Goal: Task Accomplishment & Management: Manage account settings

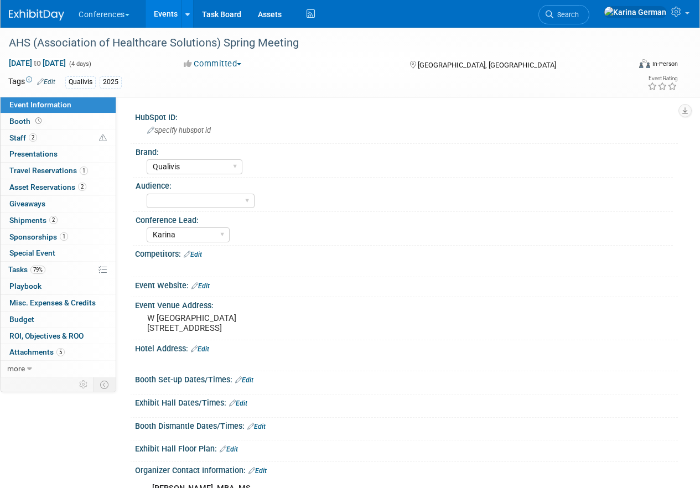
select select "Qualivis"
select select "Karina"
click at [143, 43] on div "AHS (Association of Healthcare Solutions) Spring Meeting" at bounding box center [313, 43] width 616 height 20
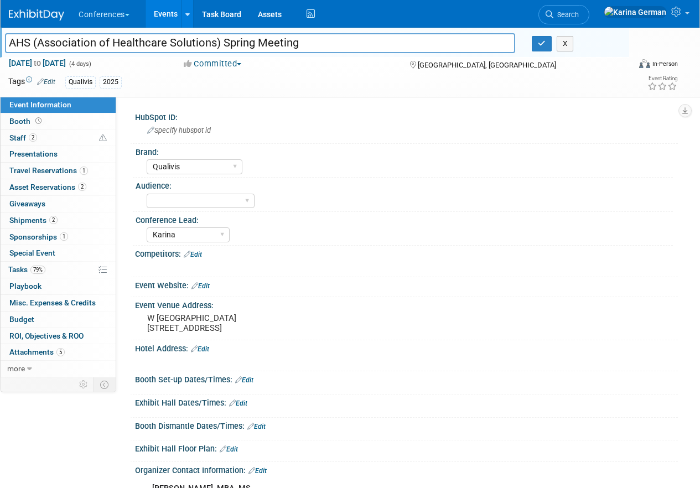
drag, startPoint x: 10, startPoint y: 39, endPoint x: 220, endPoint y: 36, distance: 210.4
click at [220, 36] on input "AHS (Association of Healthcare Solutions) Spring Meeting" at bounding box center [260, 42] width 510 height 19
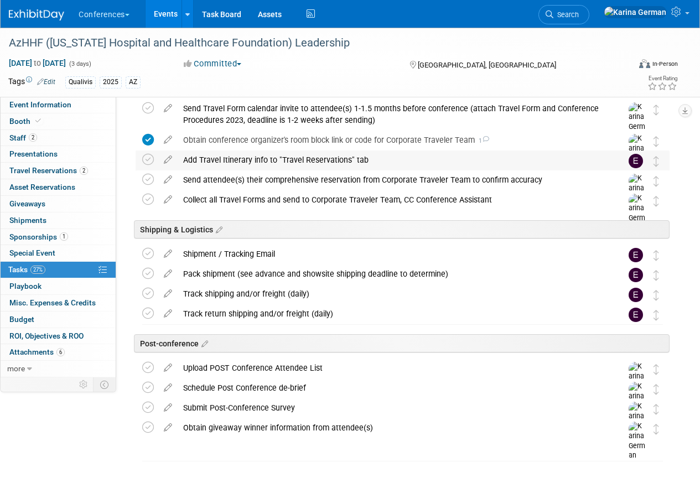
scroll to position [487, 0]
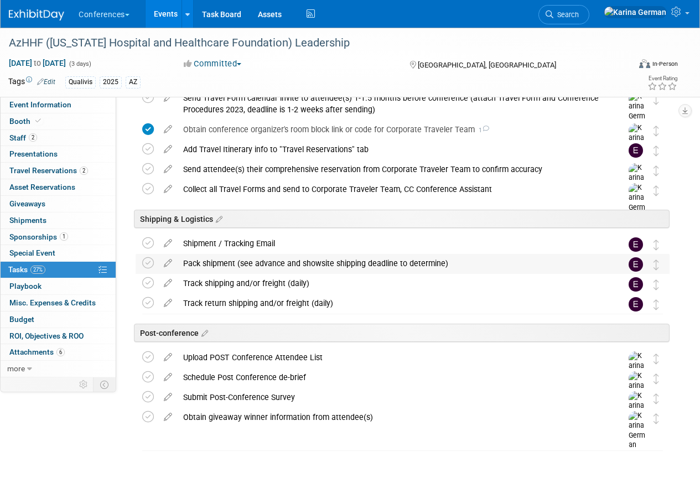
click at [234, 262] on div "Pack shipment (see advance and showsite shipping deadline to determine)" at bounding box center [392, 263] width 429 height 19
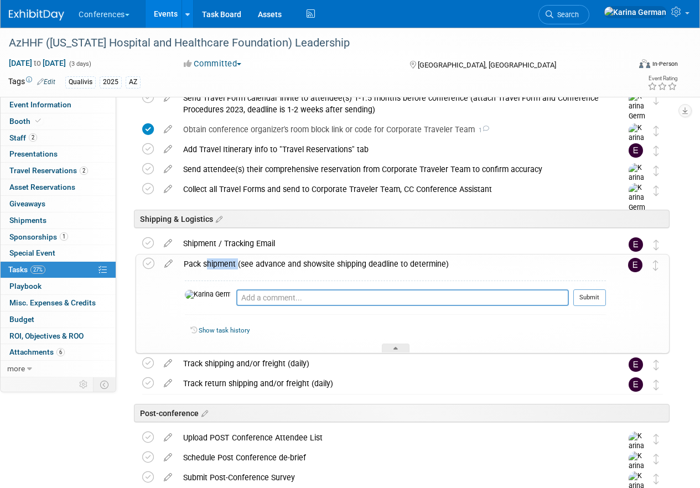
click at [234, 262] on div "Pack shipment (see advance and showsite shipping deadline to determine)" at bounding box center [392, 264] width 428 height 19
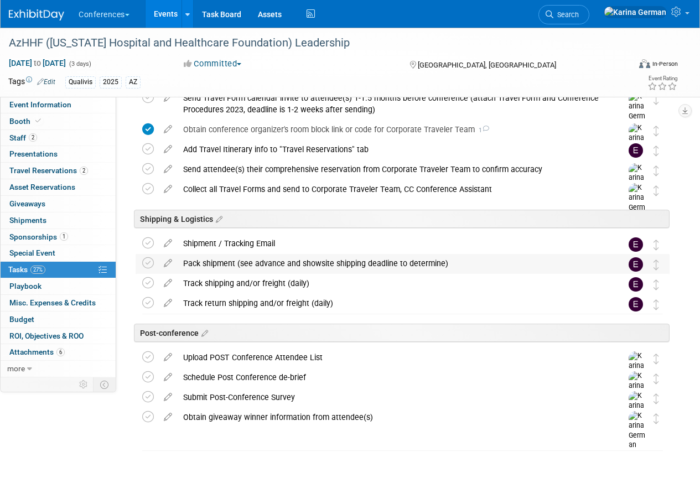
click at [200, 265] on div "Pack shipment (see advance and showsite shipping deadline to determine)" at bounding box center [392, 263] width 429 height 19
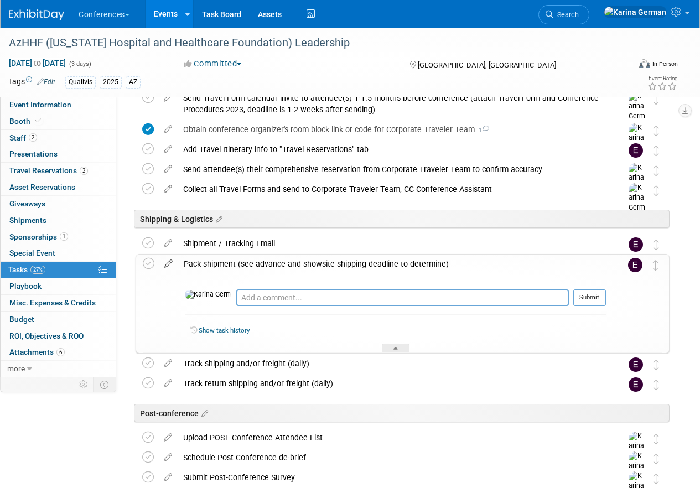
click at [172, 264] on icon at bounding box center [168, 262] width 19 height 14
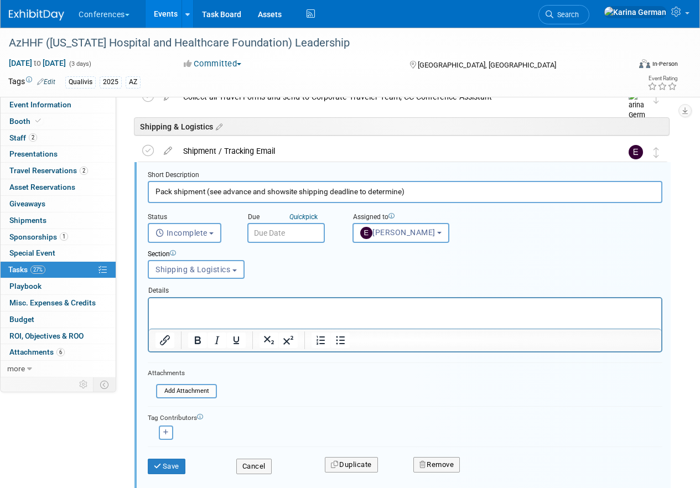
scroll to position [601, 0]
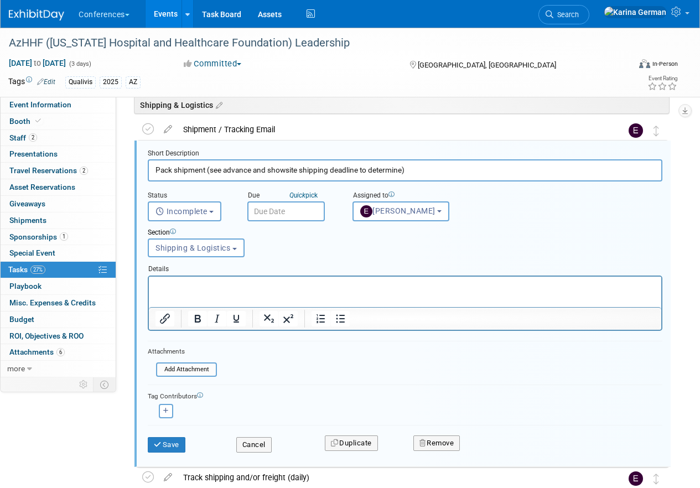
click at [281, 208] on input "text" at bounding box center [286, 212] width 78 height 20
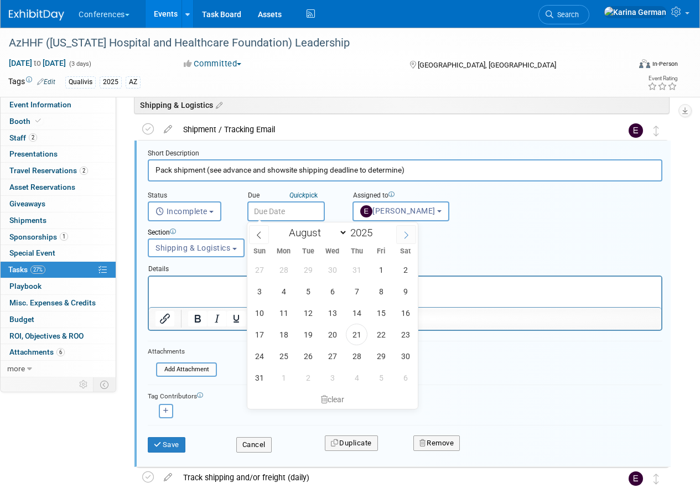
click at [407, 231] on icon at bounding box center [407, 235] width 8 height 8
select select "9"
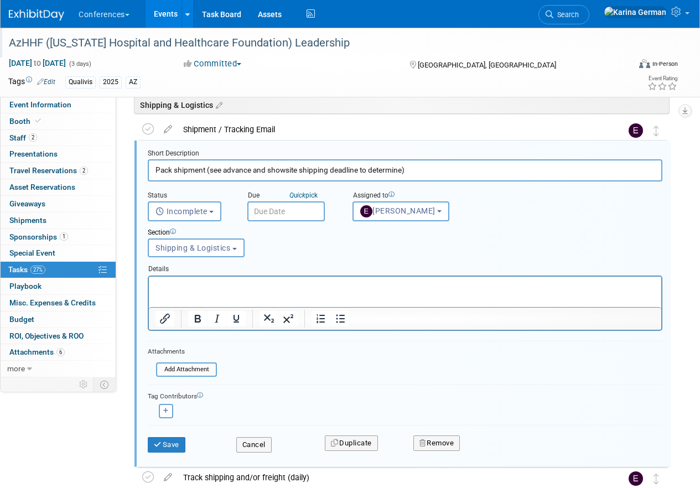
click at [239, 45] on div "AzHHF ([US_STATE] Hospital and Healthcare Foundation) Leadership" at bounding box center [313, 43] width 616 height 20
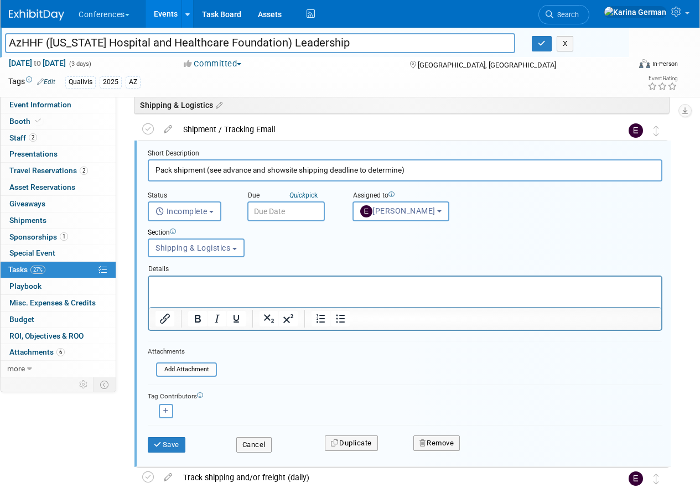
click at [239, 45] on input "AzHHF ([US_STATE] Hospital and Healthcare Foundation) Leadership" at bounding box center [260, 42] width 510 height 19
click at [189, 291] on html at bounding box center [405, 283] width 513 height 15
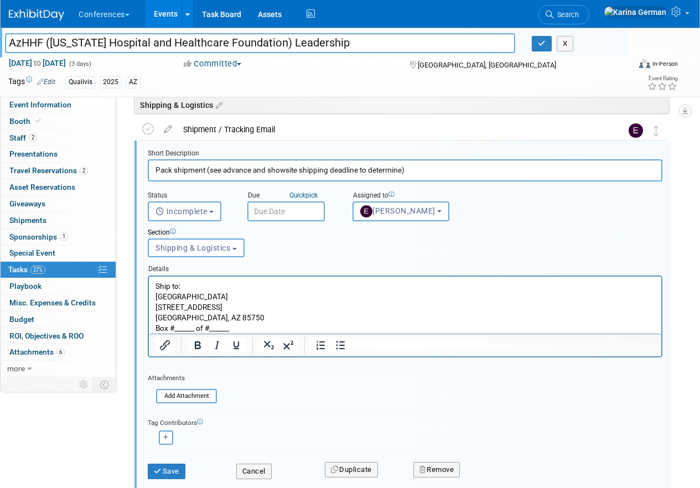
scroll to position [0, 0]
click at [157, 300] on p "oews Ventana Canyon Resort" at bounding box center [406, 296] width 500 height 11
click at [268, 297] on p "Loews Ventana Canyon Resort" at bounding box center [406, 296] width 500 height 11
click at [244, 323] on p "Box #______ of #______" at bounding box center [406, 328] width 500 height 11
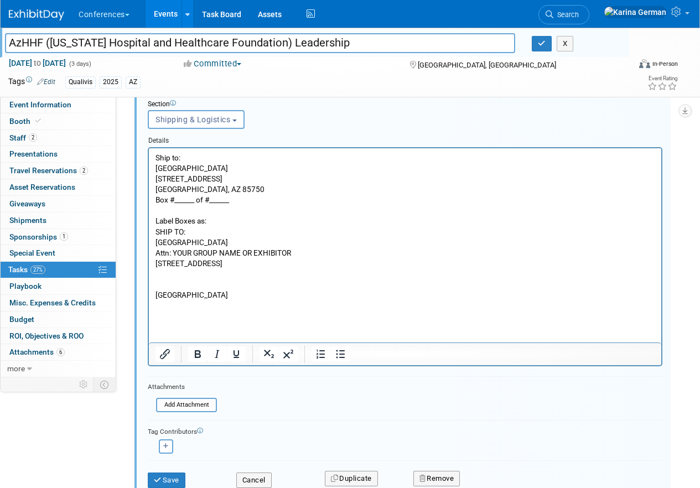
scroll to position [734, 0]
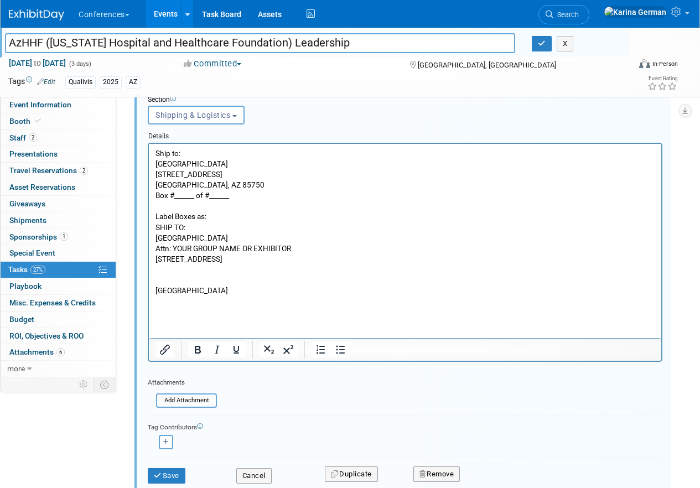
drag, startPoint x: 196, startPoint y: 228, endPoint x: 147, endPoint y: 228, distance: 48.7
click at [149, 228] on html "Ship to: Loews Ventana Canyon Resort 7000 North Resort Drive Tucson, AZ 85750 B…" at bounding box center [405, 240] width 513 height 194
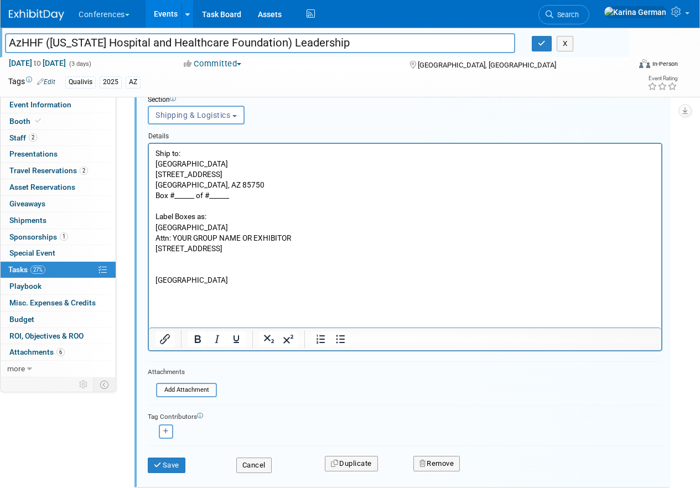
drag, startPoint x: 296, startPoint y: 236, endPoint x: 172, endPoint y: 241, distance: 123.5
click at [172, 241] on p "Attn: YOUR GROUP NAME OR EXHIBITOR" at bounding box center [406, 238] width 500 height 11
drag, startPoint x: 232, startPoint y: 279, endPoint x: 155, endPoint y: 245, distance: 84.0
click at [155, 245] on body "Ship to: Loews Ventana Canyon Resort 7000 North Resort Drive Tucson, AZ 85750 B…" at bounding box center [405, 237] width 501 height 179
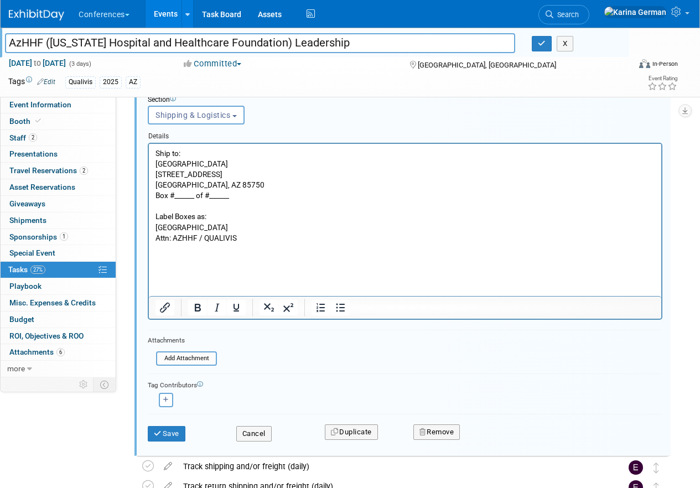
drag, startPoint x: 239, startPoint y: 199, endPoint x: 153, endPoint y: 193, distance: 86.0
click at [153, 193] on html "Ship to: Loews Ventana Canyon Resort 7000 North Resort Drive Tucson, AZ 85750 B…" at bounding box center [405, 219] width 513 height 152
copy p "Box #______ of #______"
click at [209, 254] on p "Rich Text Area. Press ALT-0 for help." at bounding box center [406, 259] width 500 height 11
click at [210, 251] on p "Rich Text Area. Press ALT-0 for help." at bounding box center [406, 248] width 500 height 11
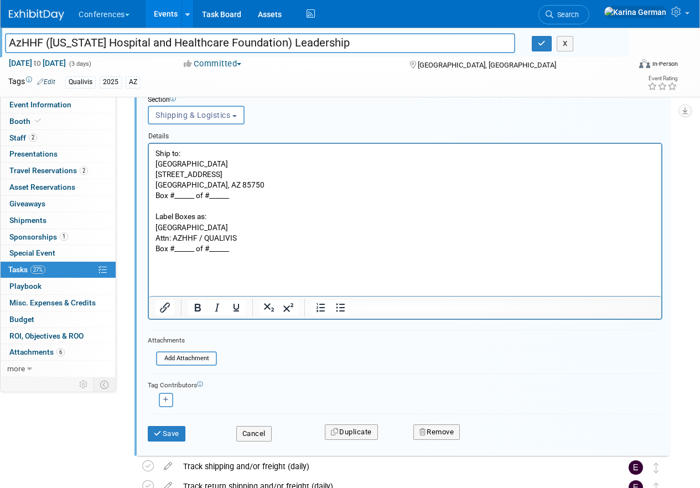
drag, startPoint x: 239, startPoint y: 197, endPoint x: 146, endPoint y: 197, distance: 93.0
click at [149, 197] on html "Ship to: Loews Ventana Canyon Resort 7000 North Resort Drive Tucson, AZ 85750 B…" at bounding box center [405, 219] width 513 height 152
click at [268, 162] on p "Loews Ventana Canyon Resort" at bounding box center [406, 163] width 500 height 11
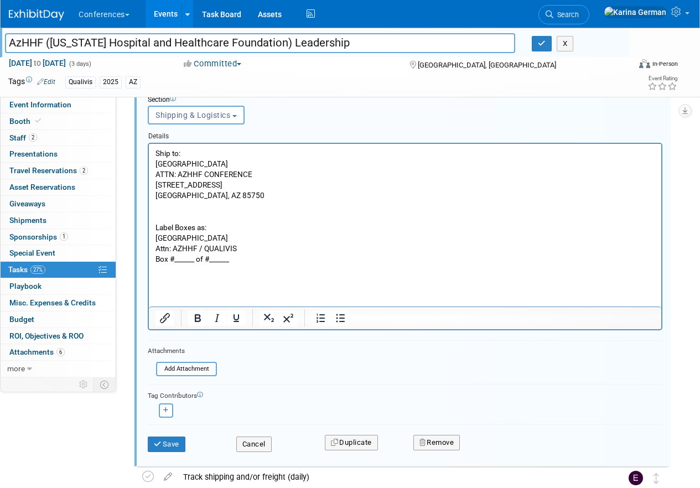
click at [172, 151] on p "Ship to:" at bounding box center [406, 153] width 500 height 11
click at [183, 157] on p "Ship to:" at bounding box center [406, 153] width 500 height 11
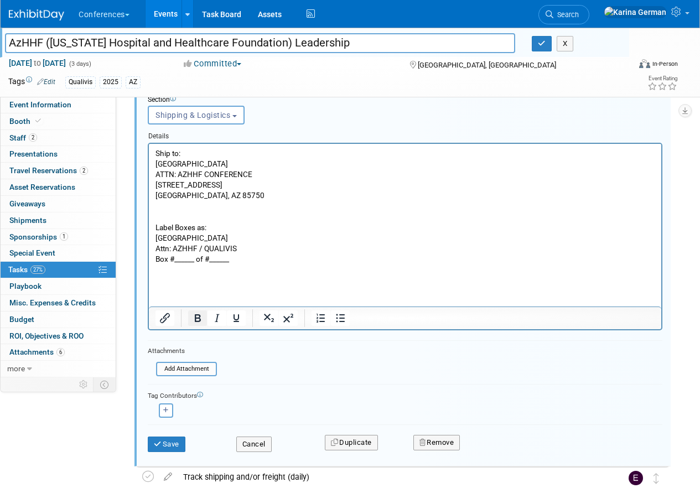
click at [193, 317] on icon "Bold" at bounding box center [197, 318] width 13 height 13
click at [190, 229] on p "Label Boxes as:" at bounding box center [406, 227] width 500 height 11
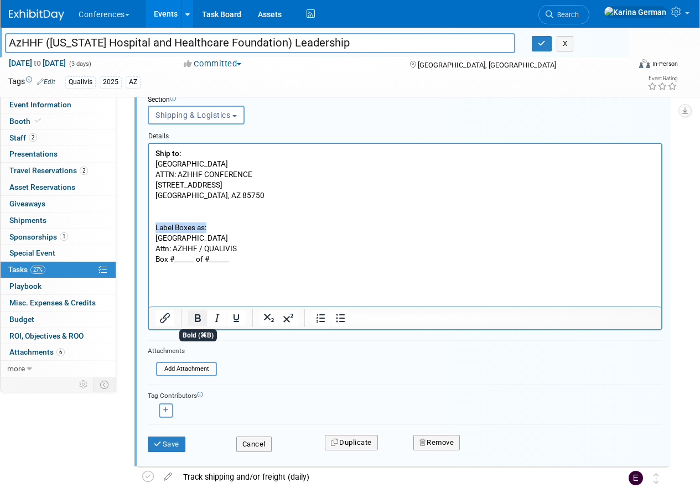
click at [200, 316] on icon "Bold" at bounding box center [197, 318] width 13 height 13
click at [266, 226] on p "Label Boxes as:" at bounding box center [406, 227] width 500 height 11
click at [203, 298] on p "Rich Text Area. Press ALT-0 for help." at bounding box center [406, 301] width 500 height 11
click at [180, 275] on p "Rich Text Area. Press ALT-0 for help." at bounding box center [406, 280] width 500 height 11
click at [162, 290] on p "Rich Text Area. Press ALT-0 for help." at bounding box center [406, 290] width 500 height 11
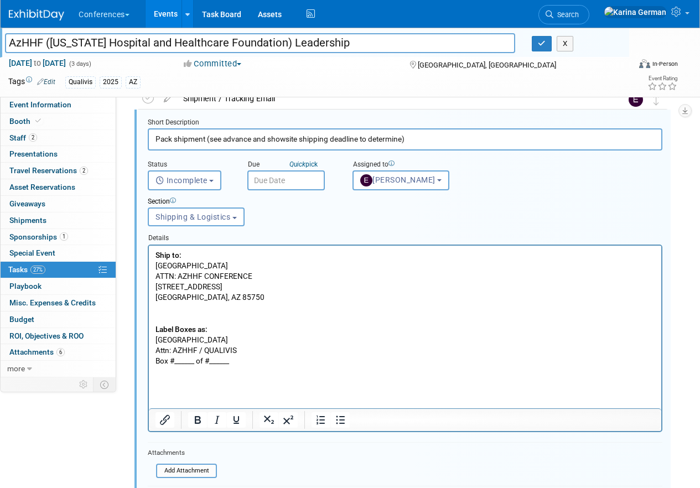
scroll to position [632, 0]
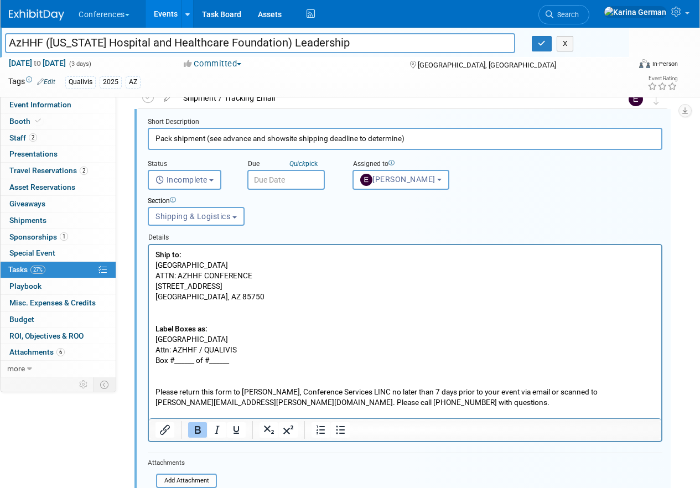
click at [160, 391] on p "Please return this form to Luis Paredes, Conference Services LINC no later than…" at bounding box center [406, 396] width 500 height 21
drag, startPoint x: 156, startPoint y: 391, endPoint x: 434, endPoint y: 390, distance: 277.9
click at [434, 390] on p "Please return this form to Luis Paredes, Conference Services LINC no later than…" at bounding box center [406, 396] width 500 height 21
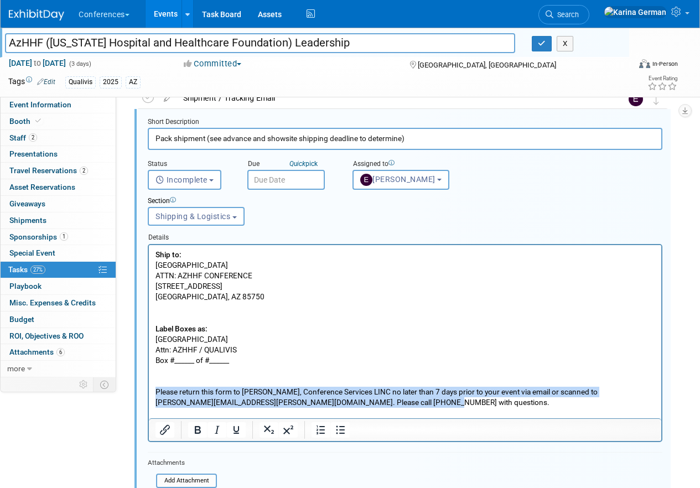
drag, startPoint x: 420, startPoint y: 406, endPoint x: 99, endPoint y: 394, distance: 320.8
click at [149, 394] on html "Ship to: Loews Ventana Canyon Resort ATTN: AZHHF CONFERENCE 7000 North Resort D…" at bounding box center [405, 331] width 513 height 173
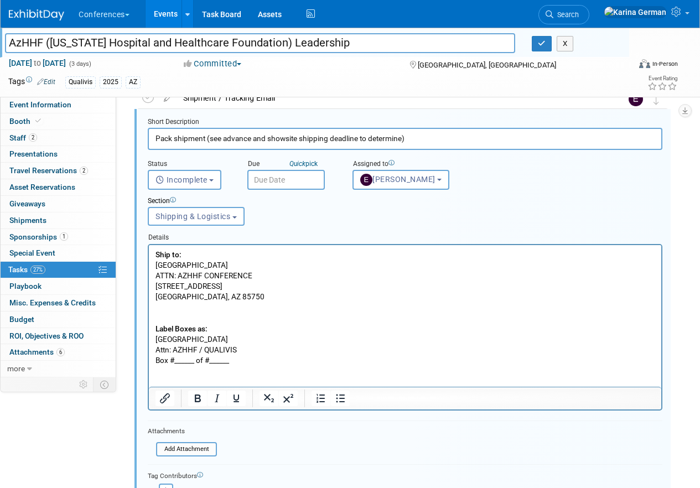
click at [154, 254] on html "Ship to: Loews Ventana Canyon Resort ATTN: AZHHF CONFERENCE 7000 North Resort D…" at bounding box center [405, 316] width 513 height 142
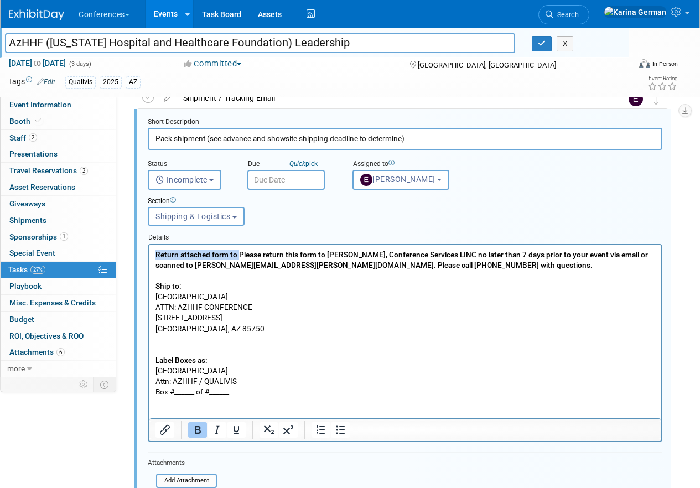
drag, startPoint x: 239, startPoint y: 254, endPoint x: 120, endPoint y: 257, distance: 119.1
click at [149, 257] on html "Return attached form to Please return this form to Luis Paredes, Conference Ser…" at bounding box center [405, 331] width 513 height 173
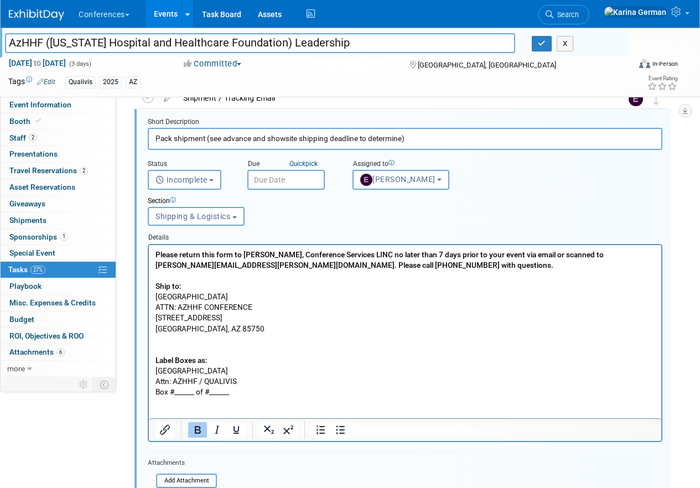
click at [199, 253] on b "Please return this form to Luis Paredes, Conference Services LINC no later than…" at bounding box center [380, 259] width 448 height 19
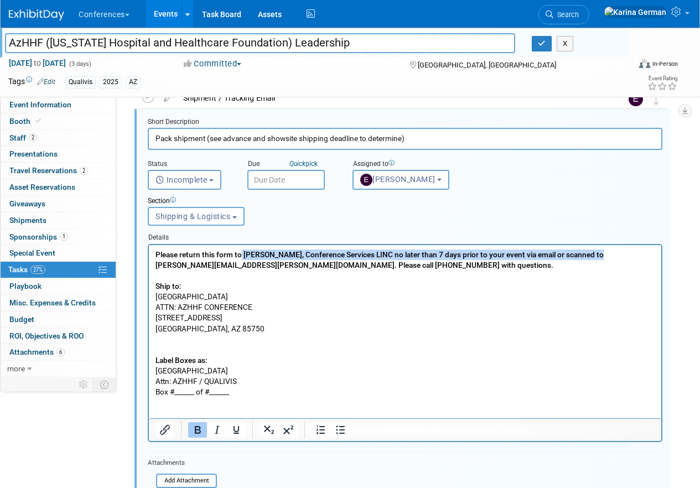
drag, startPoint x: 241, startPoint y: 254, endPoint x: 143, endPoint y: 263, distance: 97.9
click at [149, 263] on html "Please return this form to Luis Paredes, Conference Services LINC no later than…" at bounding box center [405, 331] width 513 height 173
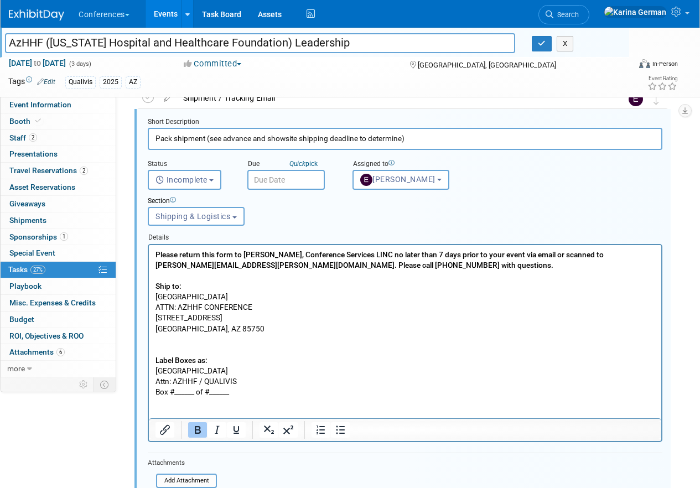
click at [261, 278] on p "Ship to:" at bounding box center [406, 280] width 500 height 21
drag, startPoint x: 243, startPoint y: 257, endPoint x: 152, endPoint y: 255, distance: 90.8
click at [152, 255] on html "Please return this form to Luis Paredes, Conference Services LINC no later than…" at bounding box center [405, 331] width 513 height 173
click at [424, 271] on p "Ship to:" at bounding box center [406, 280] width 500 height 21
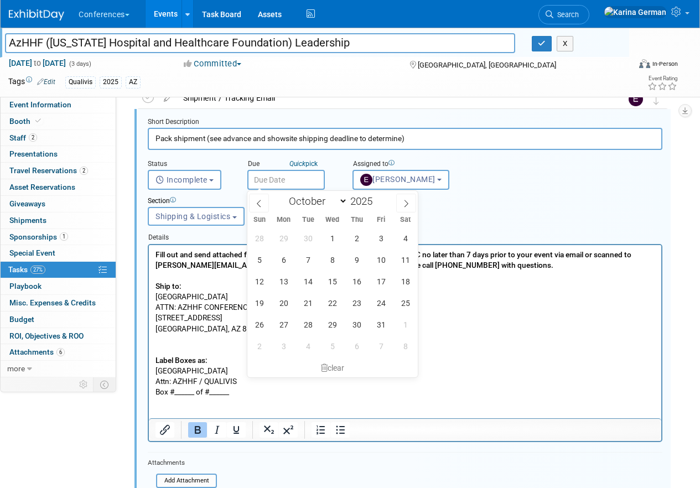
click at [283, 179] on input "text" at bounding box center [286, 180] width 78 height 20
click at [329, 282] on span "15" at bounding box center [333, 282] width 22 height 22
type input "Oct 15, 2025"
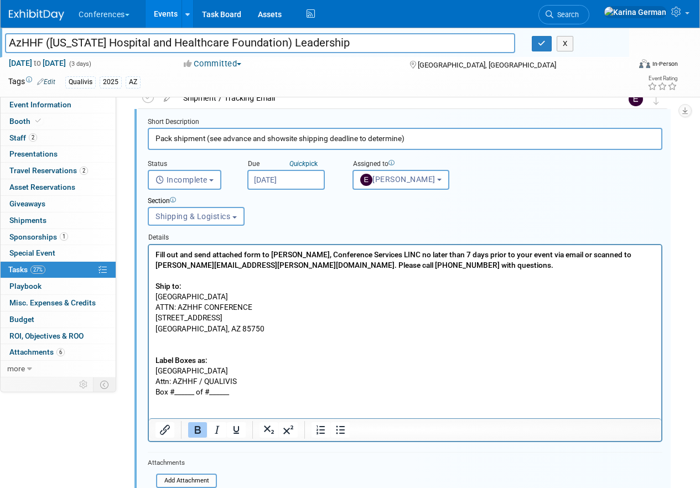
click at [424, 274] on p "Ship to:" at bounding box center [406, 280] width 500 height 21
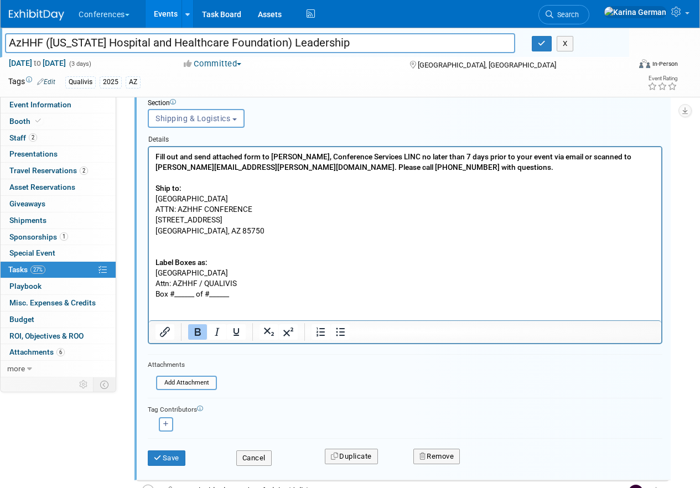
scroll to position [739, 0]
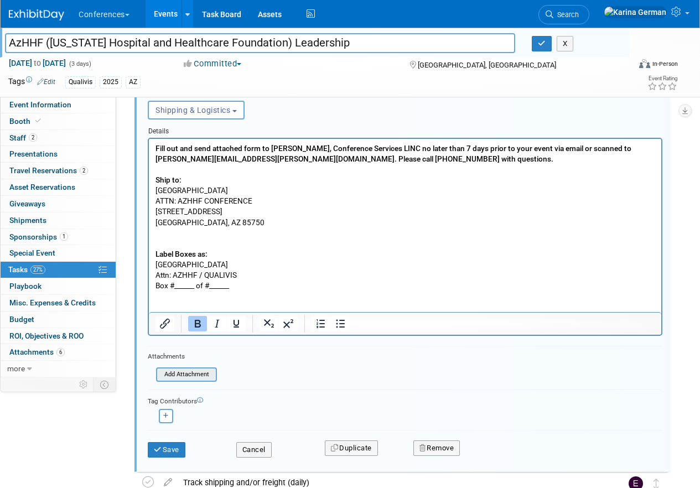
click at [195, 377] on input "file" at bounding box center [159, 375] width 113 height 12
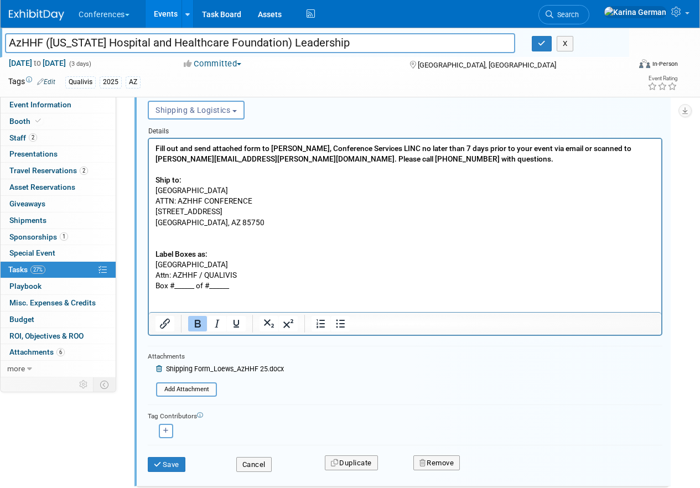
click at [243, 276] on p "Attn: AZHHF / QUALIVIS" at bounding box center [406, 275] width 500 height 11
click at [232, 242] on p "Rich Text Area. Press ALT-0 for help." at bounding box center [406, 243] width 500 height 11
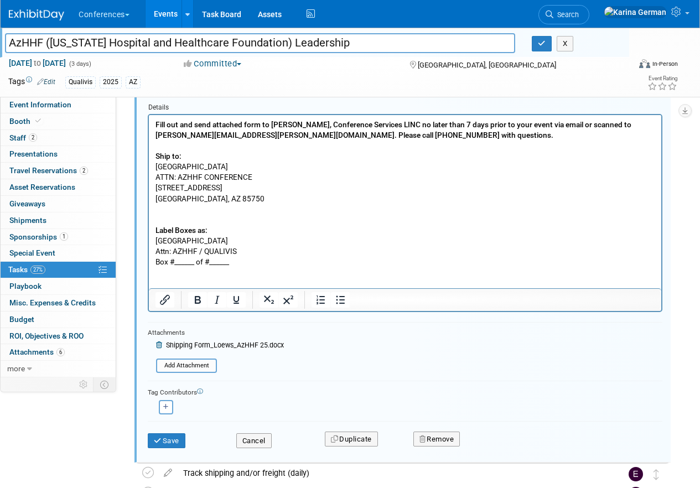
click at [228, 219] on p "Rich Text Area. Press ALT-0 for help." at bounding box center [406, 219] width 500 height 11
click at [216, 250] on p "Attn: AZHHF / QUALIVIS" at bounding box center [406, 251] width 500 height 11
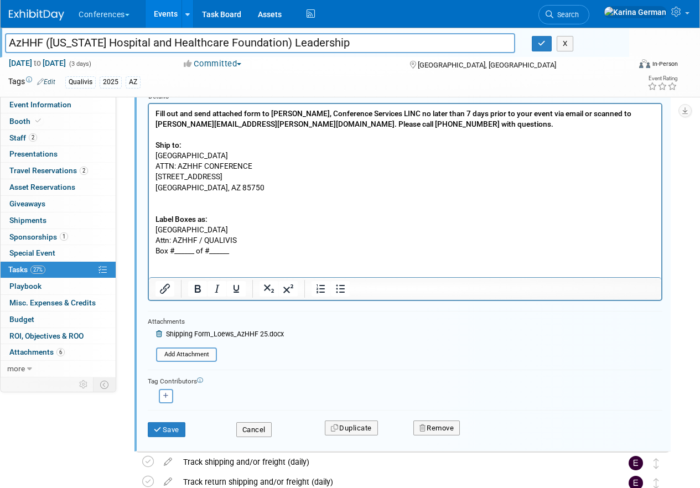
scroll to position [776, 0]
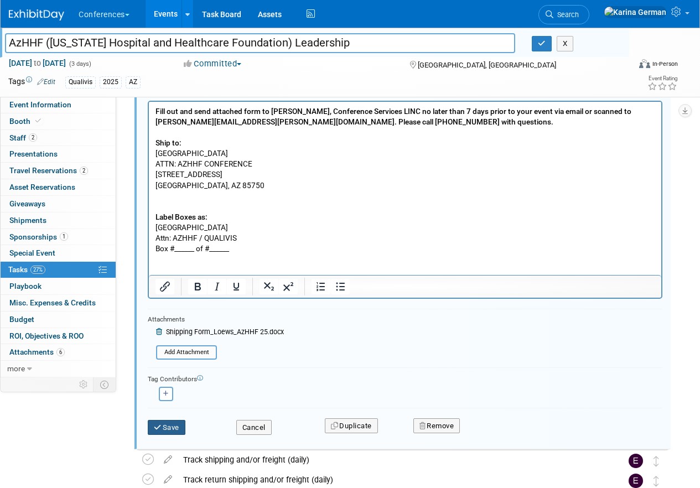
click at [176, 431] on button "Save" at bounding box center [167, 428] width 38 height 16
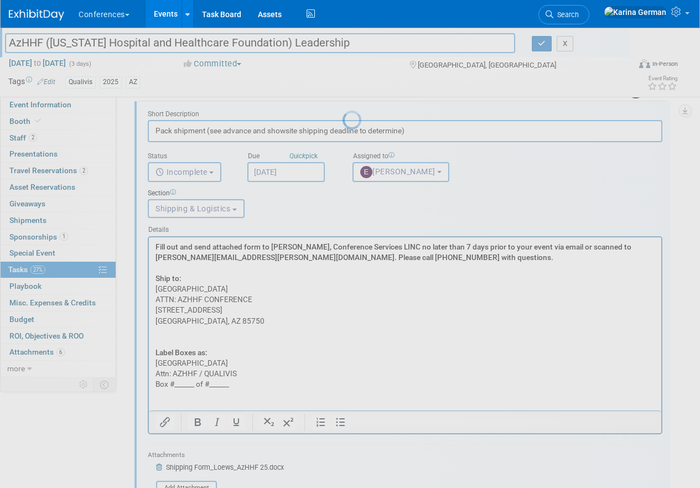
scroll to position [634, 0]
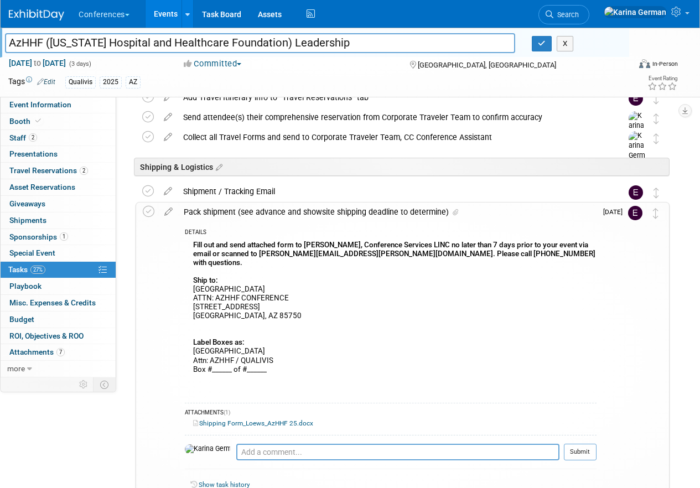
click at [249, 210] on div "Pack shipment (see advance and showsite shipping deadline to determine)" at bounding box center [387, 212] width 419 height 19
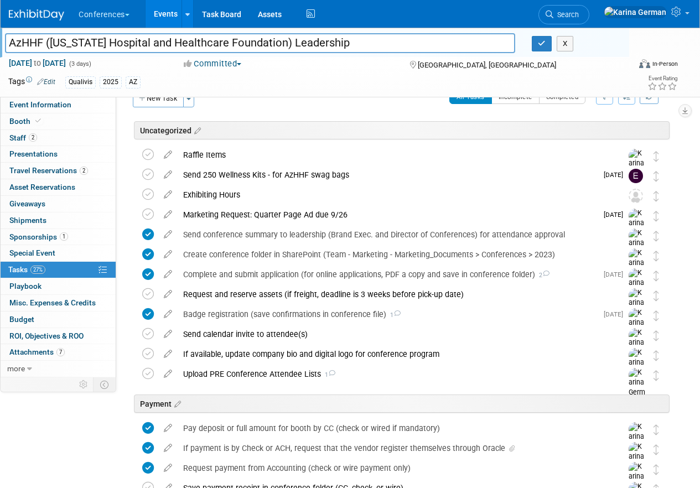
scroll to position [0, 0]
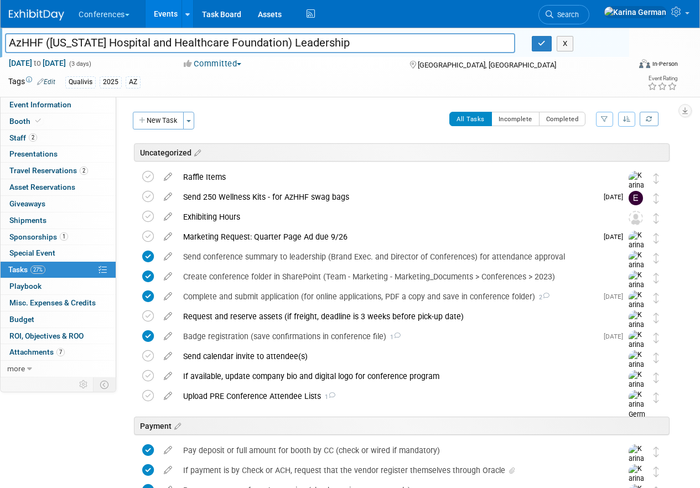
click at [174, 16] on link "Events" at bounding box center [166, 14] width 40 height 28
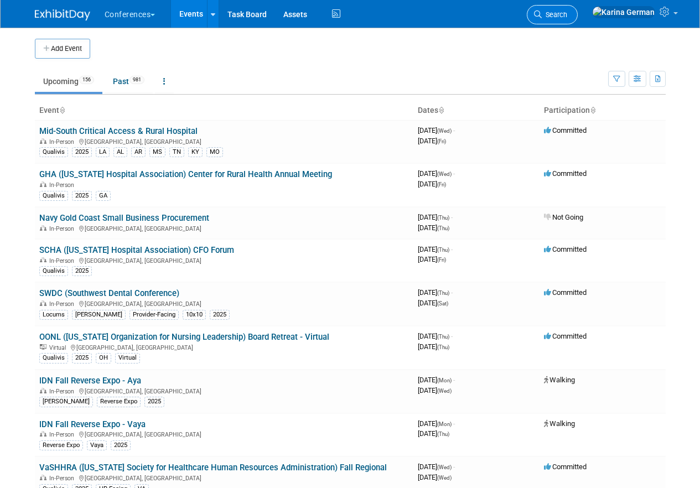
click at [568, 17] on span "Search" at bounding box center [554, 15] width 25 height 8
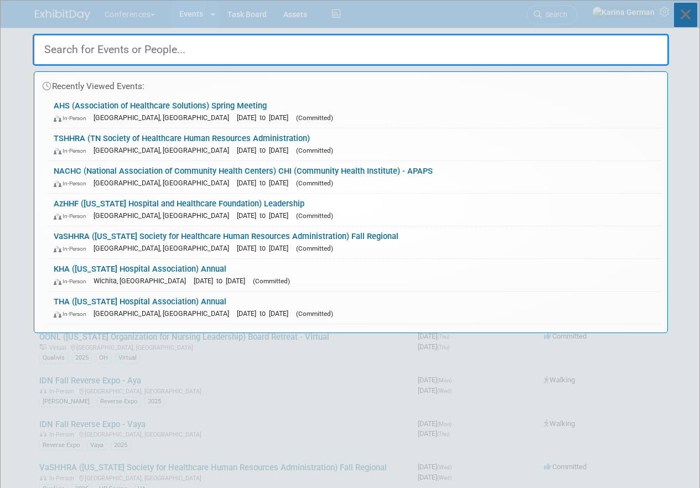
click at [692, 22] on icon at bounding box center [685, 15] width 23 height 24
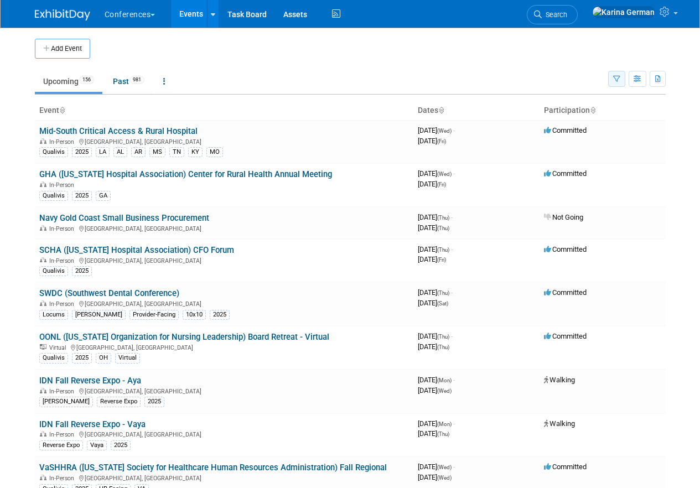
click at [616, 76] on icon "button" at bounding box center [616, 79] width 7 height 7
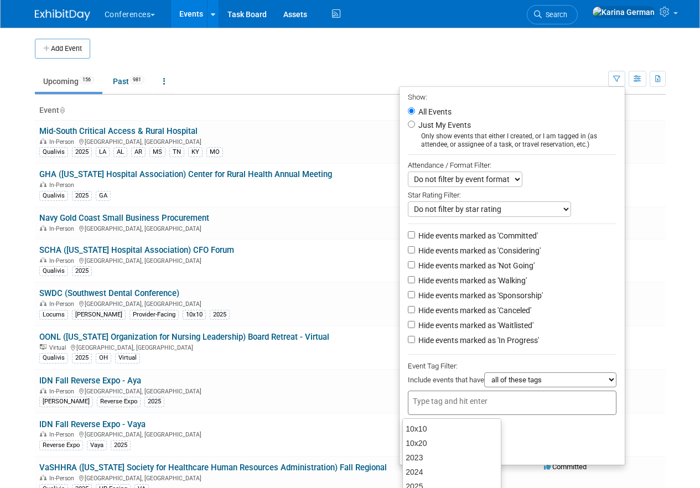
click at [467, 395] on div at bounding box center [512, 403] width 209 height 24
type input "qual"
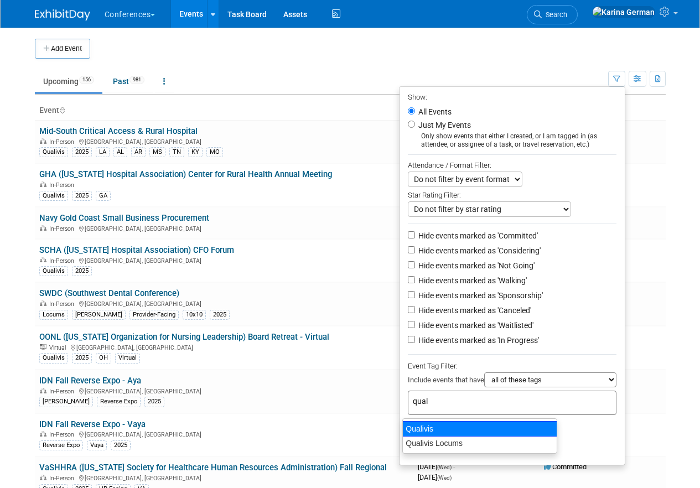
click at [457, 426] on div "Qualivis" at bounding box center [480, 429] width 155 height 16
type input "Qualivis"
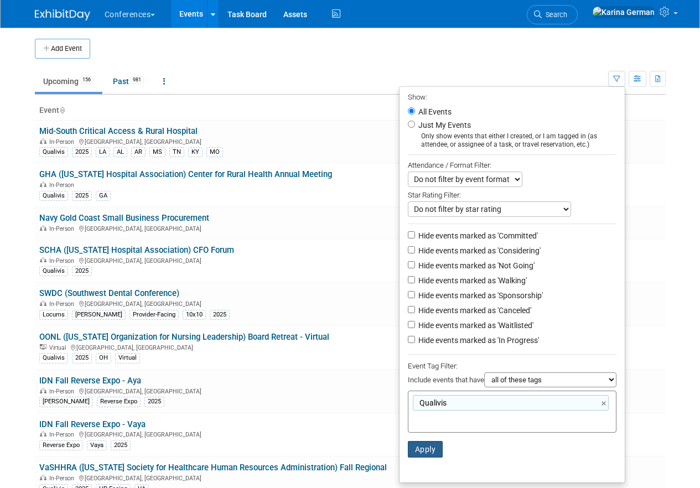
click at [427, 448] on button "Apply" at bounding box center [425, 449] width 35 height 17
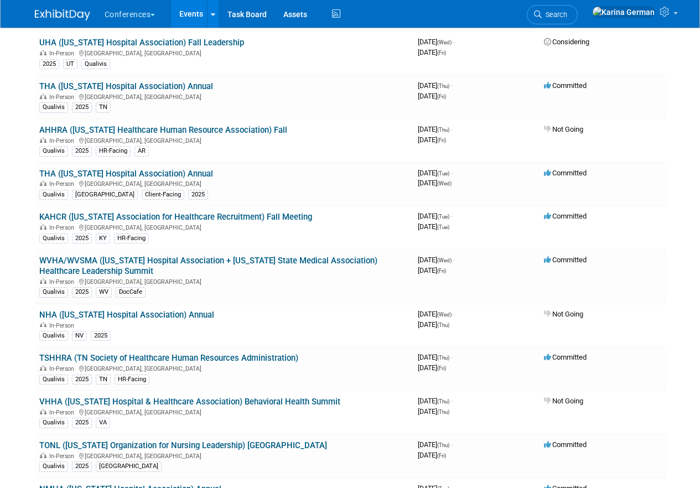
scroll to position [656, 0]
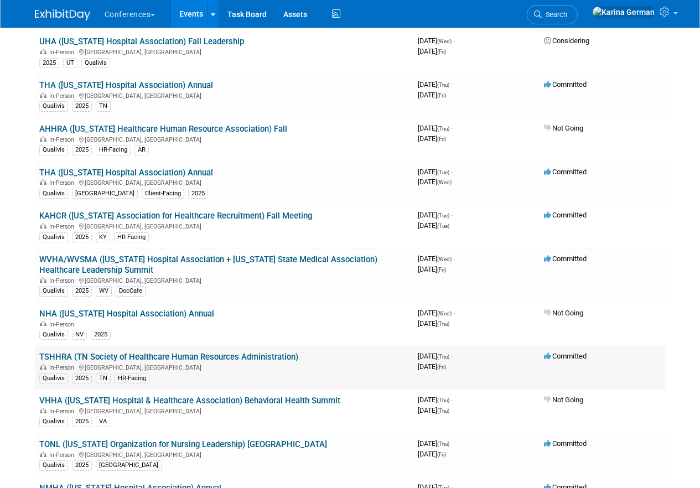
click at [195, 360] on link "TSHHRA (TN Society of Healthcare Human Resources Administration)" at bounding box center [168, 357] width 259 height 10
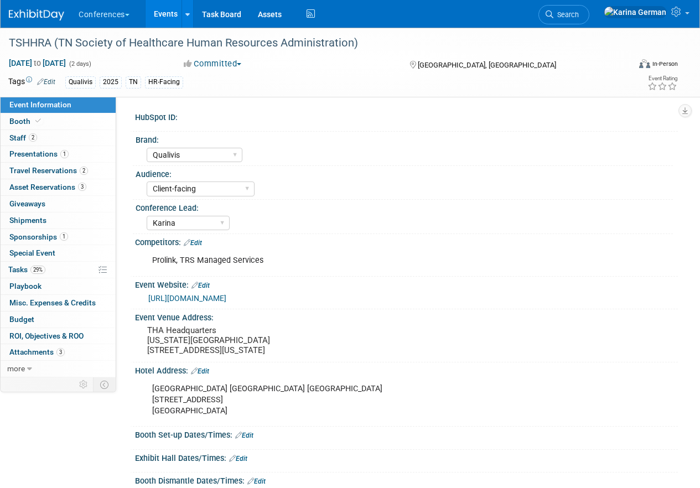
select select "Qualivis"
select select "Client-facing"
select select "Karina"
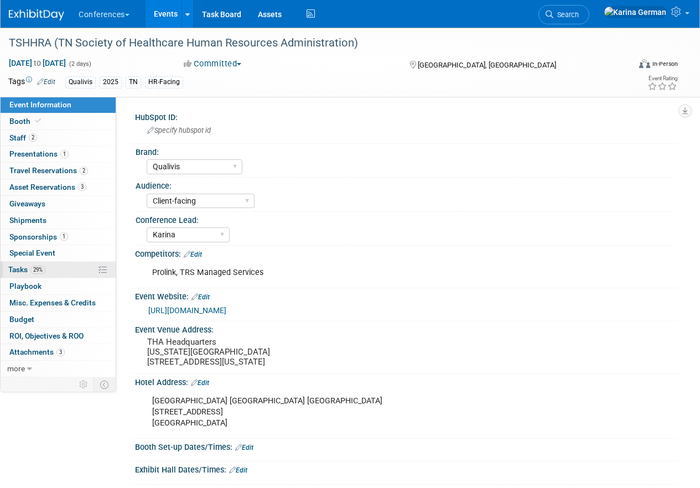
click at [51, 266] on link "29% Tasks 29%" at bounding box center [58, 270] width 115 height 16
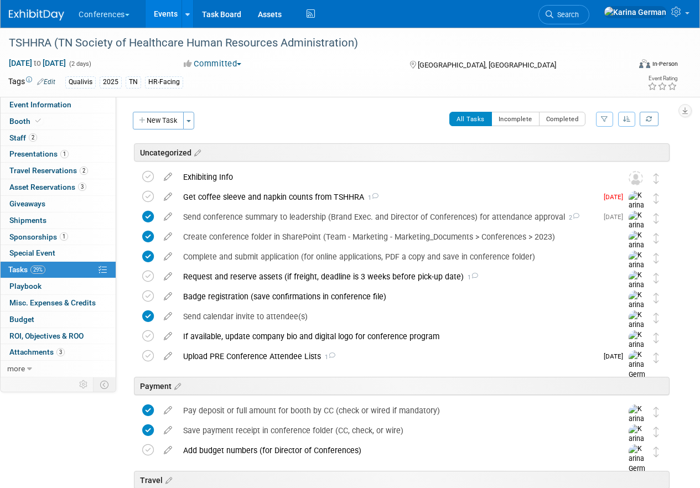
scroll to position [13, 0]
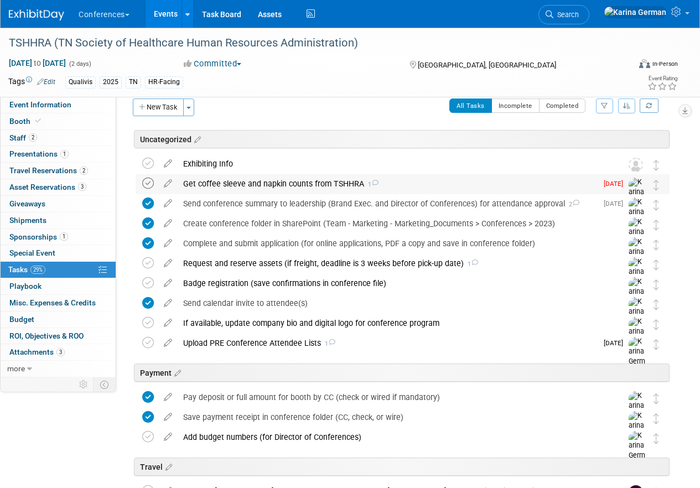
click at [153, 183] on icon at bounding box center [148, 184] width 12 height 12
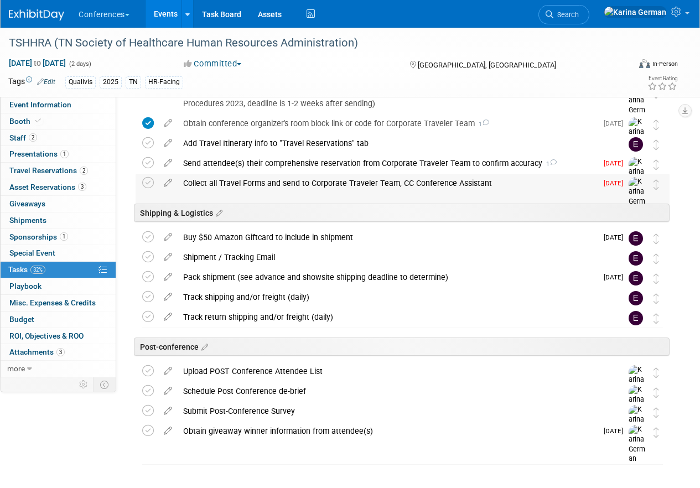
scroll to position [441, 0]
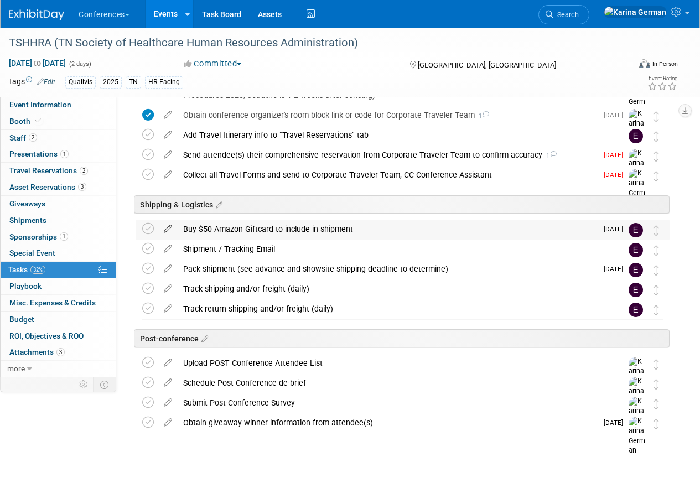
click at [173, 226] on icon at bounding box center [167, 227] width 19 height 14
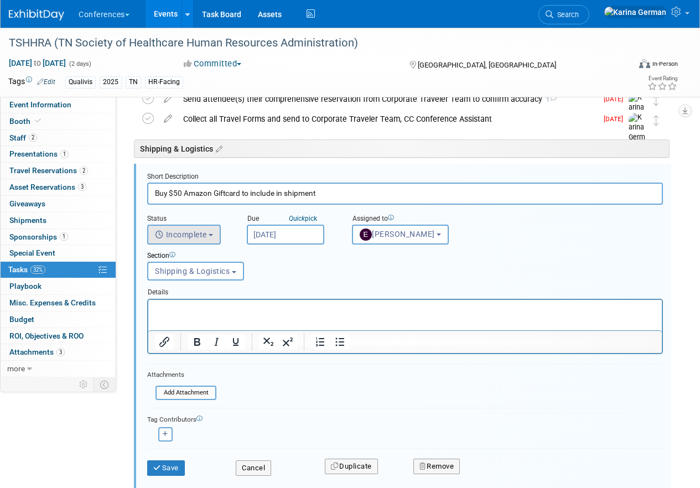
scroll to position [499, 0]
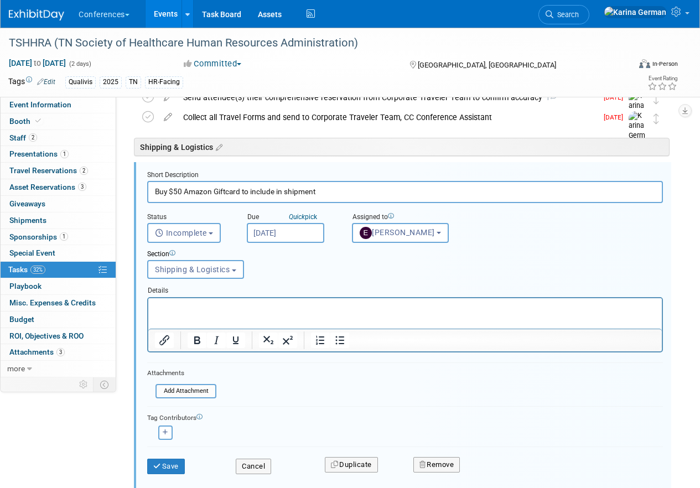
click at [182, 191] on input "Buy $50 Amazon Giftcard to include in shipment" at bounding box center [405, 192] width 516 height 22
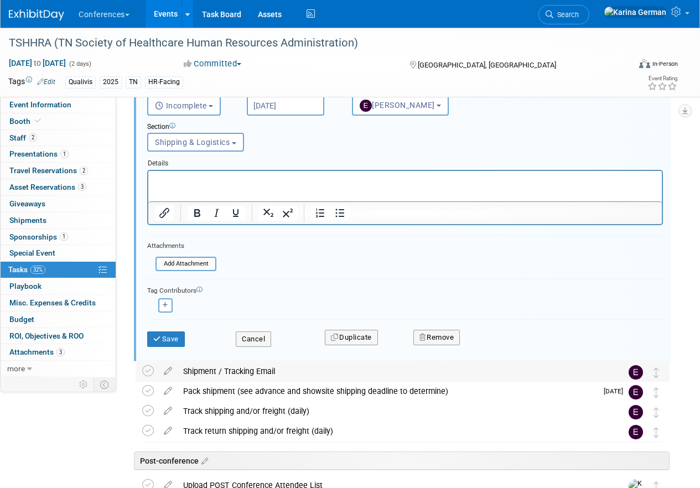
scroll to position [633, 0]
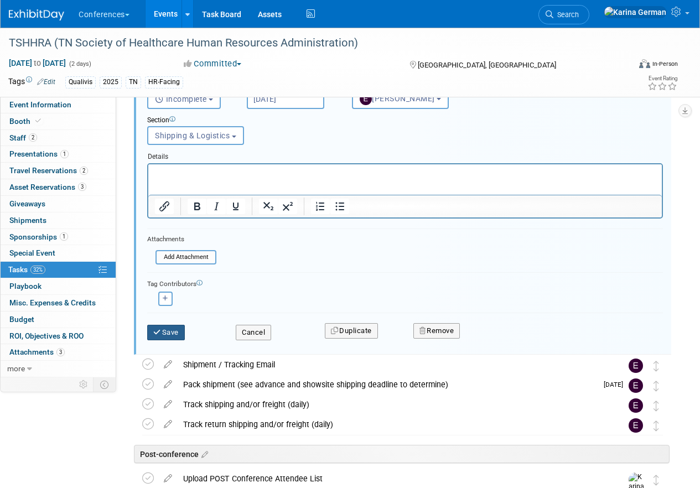
type input "Buy $100 Amazon Giftcard to include in shipment"
click at [174, 327] on button "Save" at bounding box center [166, 333] width 38 height 16
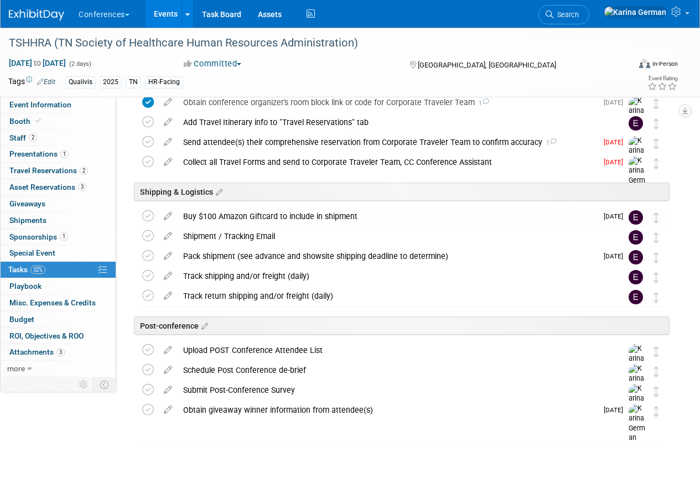
scroll to position [454, 0]
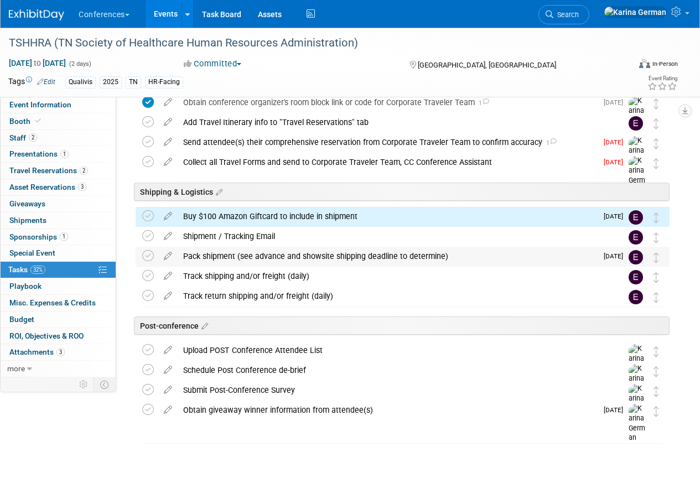
click at [230, 255] on div "Pack shipment (see advance and showsite shipping deadline to determine)" at bounding box center [388, 256] width 420 height 19
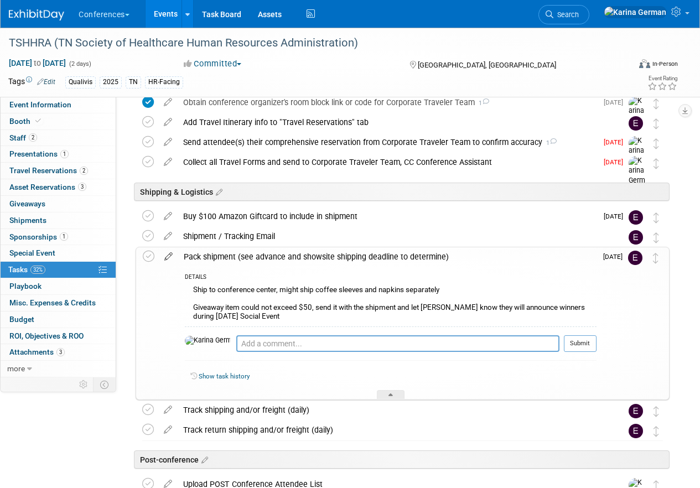
click at [171, 256] on icon at bounding box center [168, 254] width 19 height 14
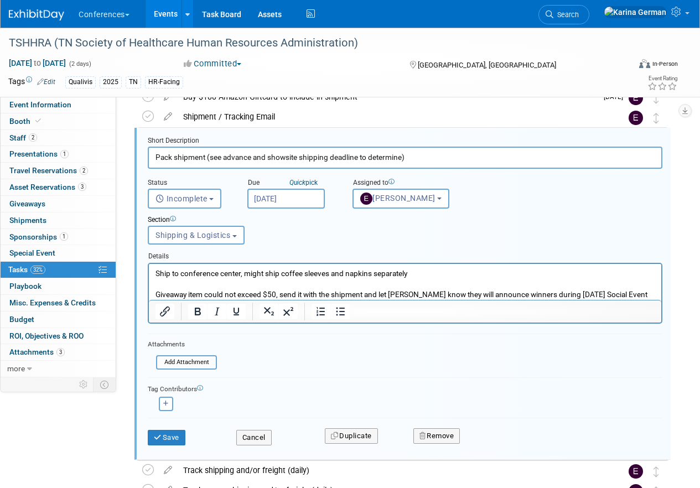
scroll to position [580, 0]
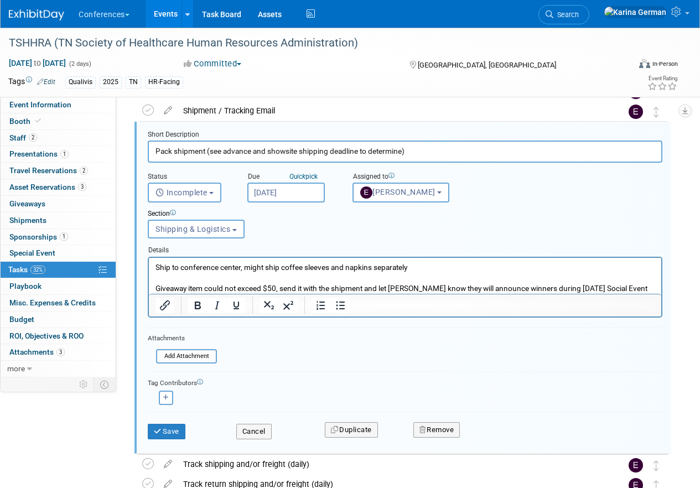
click at [276, 288] on p "Ship to conference center, might ship coffee sleeves and napkins separately Giv…" at bounding box center [406, 278] width 500 height 32
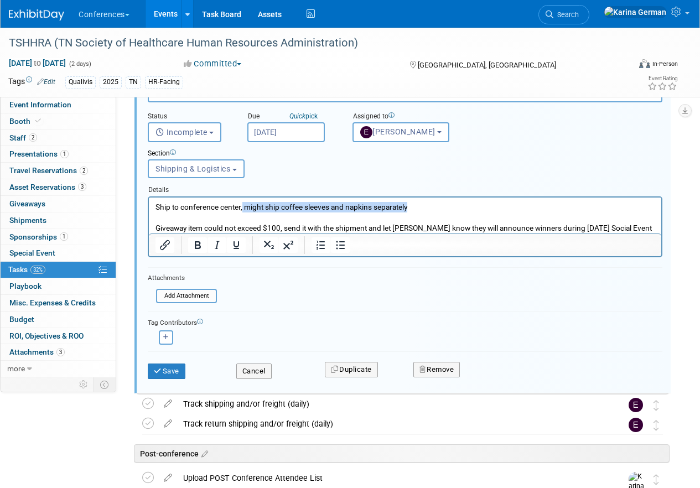
drag, startPoint x: 409, startPoint y: 209, endPoint x: 241, endPoint y: 208, distance: 167.8
click at [241, 208] on p "Ship to conference center, might ship coffee sleeves and napkins separately Giv…" at bounding box center [406, 218] width 500 height 32
click at [179, 375] on button "Save" at bounding box center [167, 372] width 38 height 16
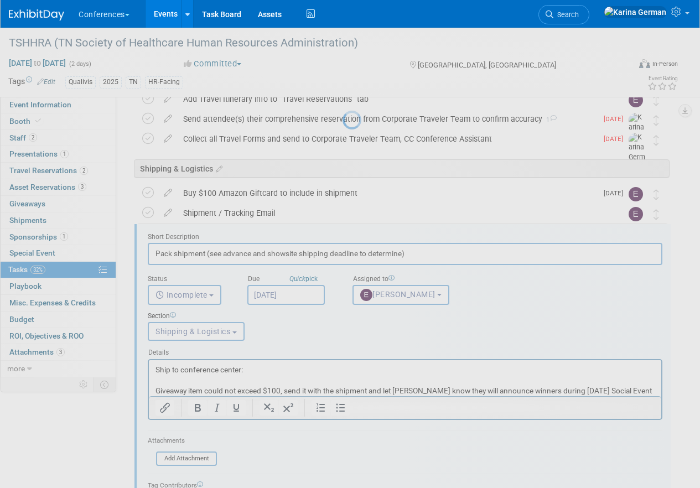
scroll to position [422, 0]
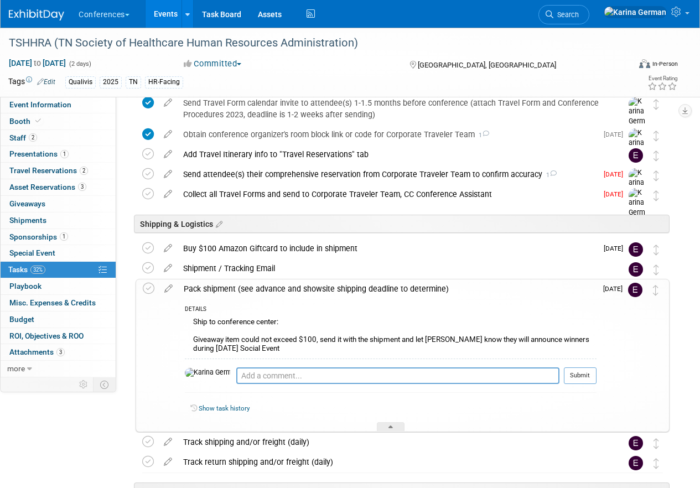
click at [284, 291] on div "Pack shipment (see advance and showsite shipping deadline to determine)" at bounding box center [387, 289] width 419 height 19
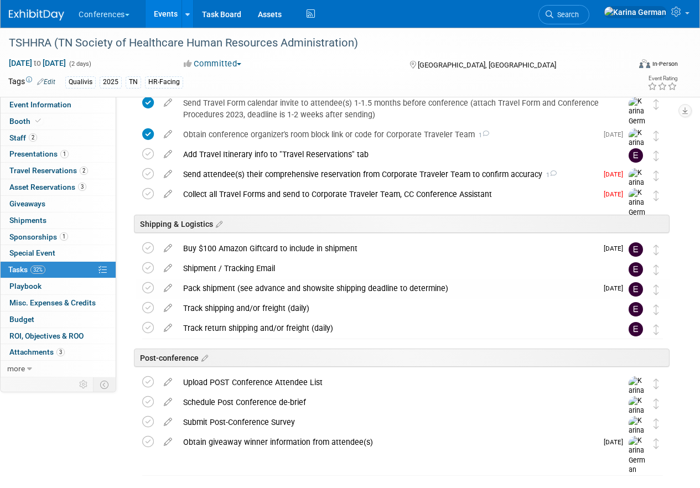
scroll to position [0, 0]
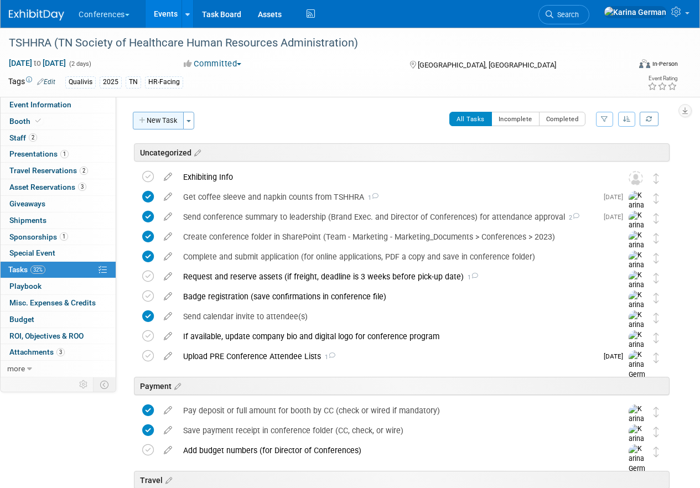
click at [163, 121] on button "New Task" at bounding box center [158, 121] width 51 height 18
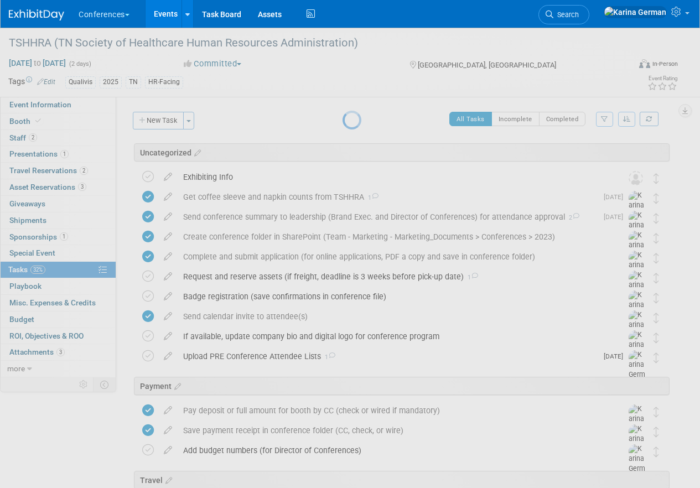
click at [343, 149] on div at bounding box center [351, 244] width 16 height 488
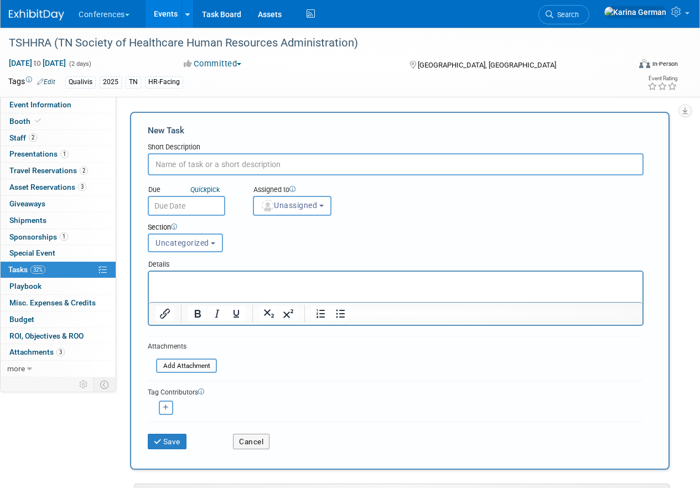
click at [261, 164] on input "text" at bounding box center [396, 164] width 496 height 22
type input "Ship napkins and coffee sleeves for break sponsorship"
click at [285, 203] on span "Unassigned" at bounding box center [289, 205] width 56 height 9
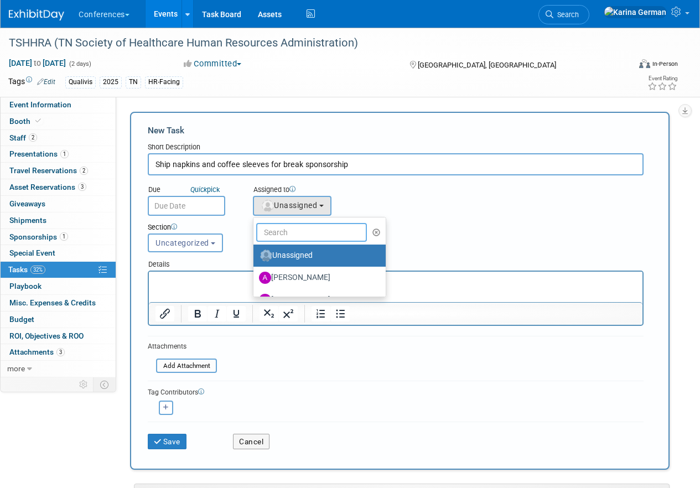
click at [285, 227] on input "text" at bounding box center [311, 232] width 111 height 19
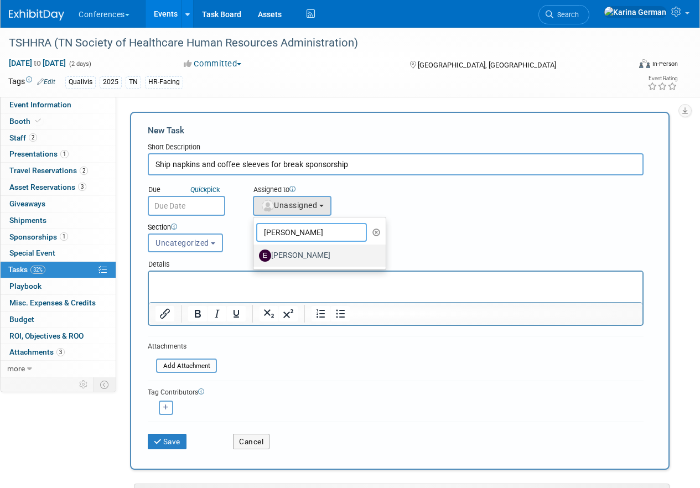
type input "erin"
click at [298, 252] on label "[PERSON_NAME]" at bounding box center [317, 256] width 116 height 18
click at [255, 252] on input "[PERSON_NAME]" at bounding box center [251, 254] width 7 height 7
select select "05738ff0-bddb-4e68-890b-b446aa749597"
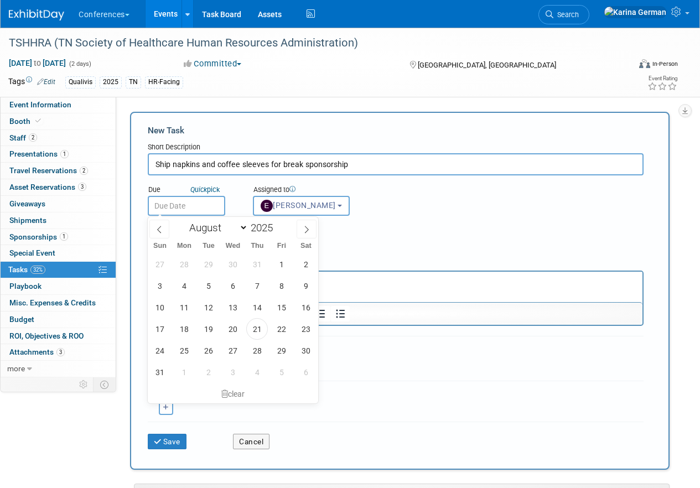
click at [176, 207] on input "text" at bounding box center [187, 206] width 78 height 20
click at [308, 231] on icon at bounding box center [307, 230] width 8 height 8
select select "8"
click at [227, 308] on span "17" at bounding box center [233, 308] width 22 height 22
type input "Sep 17, 2025"
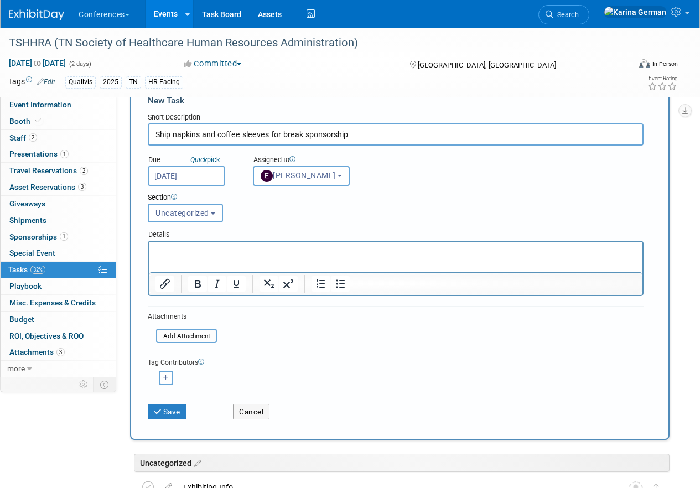
scroll to position [39, 0]
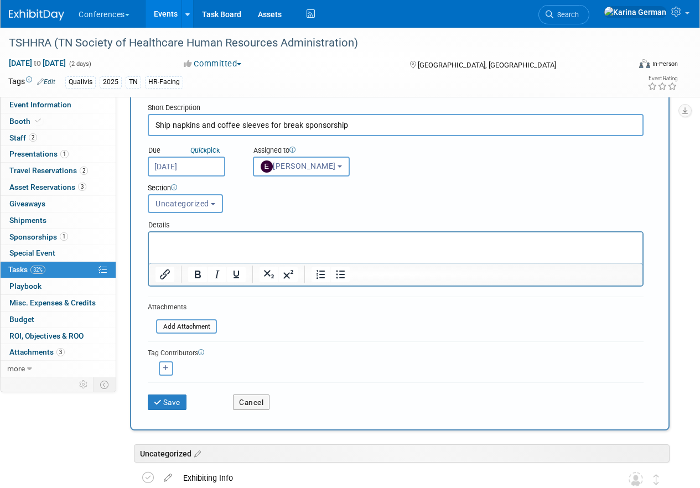
click at [198, 247] on html at bounding box center [396, 241] width 494 height 16
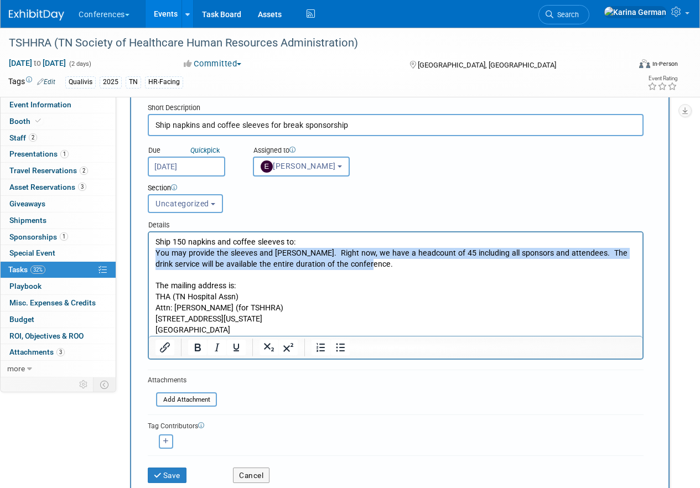
drag, startPoint x: 353, startPoint y: 263, endPoint x: 142, endPoint y: 249, distance: 211.4
click at [149, 249] on html "Ship 150 napkins and coffee sleeves to: You may provide the sleeves and napkins…" at bounding box center [396, 284] width 494 height 103
drag, startPoint x: 243, startPoint y: 288, endPoint x: 146, endPoint y: 256, distance: 102.2
click at [149, 256] on html "Ship 150 napkins and coffee sleeves to: You may provide the sleeves and napkins…" at bounding box center [396, 284] width 494 height 103
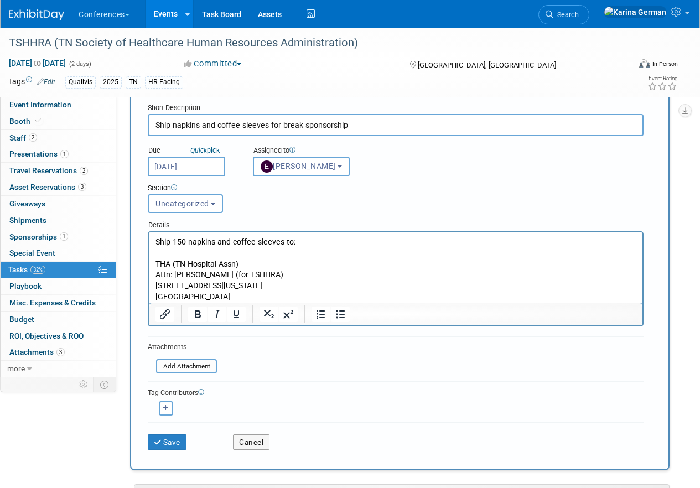
click at [253, 299] on p "Brentwood, TN 37027" at bounding box center [396, 297] width 481 height 11
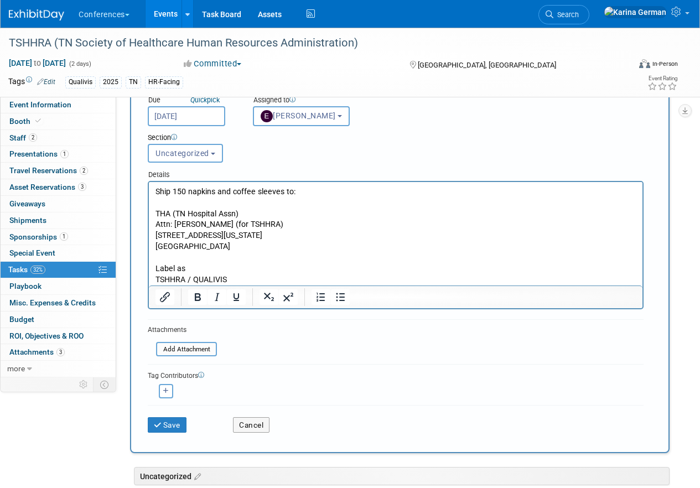
scroll to position [92, 0]
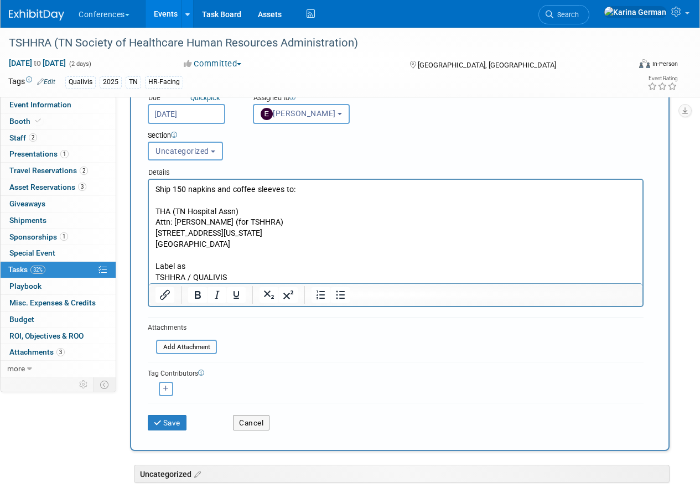
click at [191, 267] on p "Label as" at bounding box center [396, 266] width 481 height 11
click at [235, 270] on p "Label as:" at bounding box center [396, 266] width 481 height 11
click at [235, 281] on p "TSHHRA / QUALIVIS" at bounding box center [396, 277] width 481 height 11
click at [179, 426] on button "Save" at bounding box center [167, 423] width 39 height 16
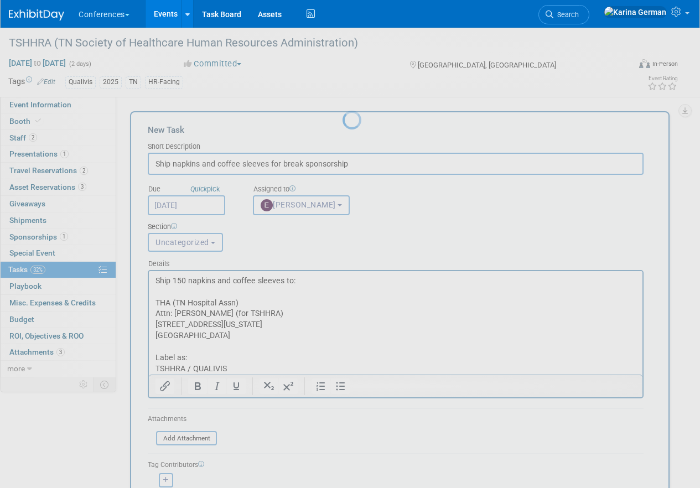
scroll to position [0, 0]
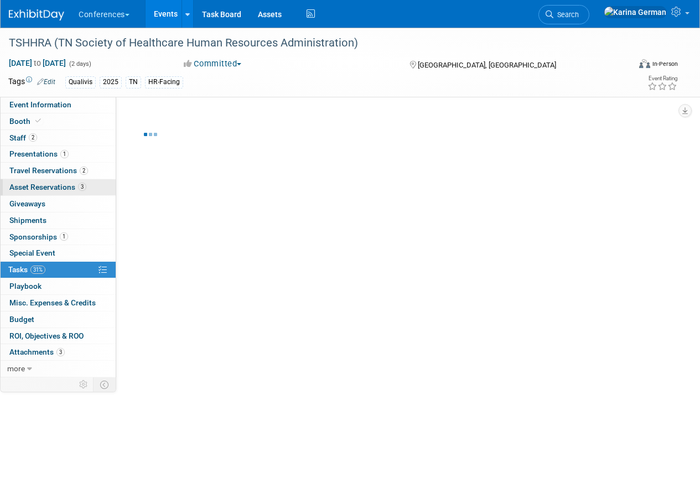
click at [88, 186] on link "3 Asset Reservations 3" at bounding box center [58, 187] width 115 height 16
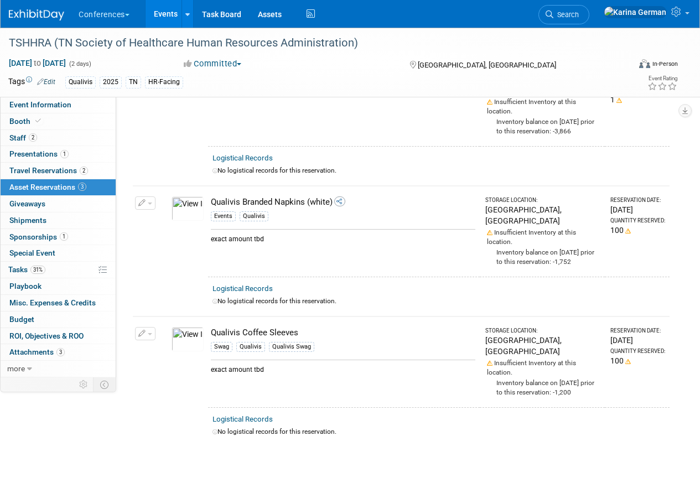
scroll to position [98, 0]
click at [146, 195] on button "button" at bounding box center [145, 201] width 20 height 13
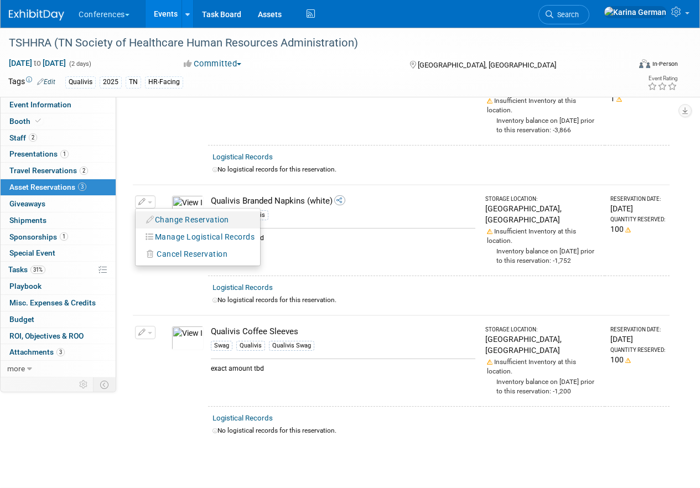
click at [173, 213] on button "Change Reservation" at bounding box center [188, 220] width 94 height 15
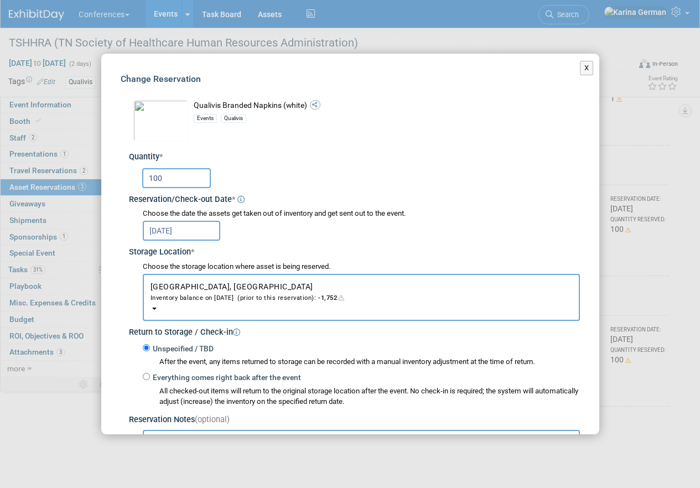
click at [154, 177] on input "100" at bounding box center [176, 178] width 69 height 20
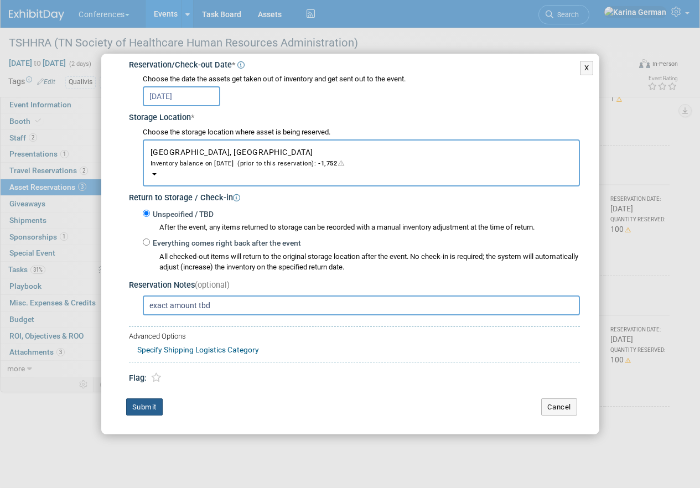
type input "150"
click at [148, 410] on button "Submit" at bounding box center [144, 408] width 37 height 18
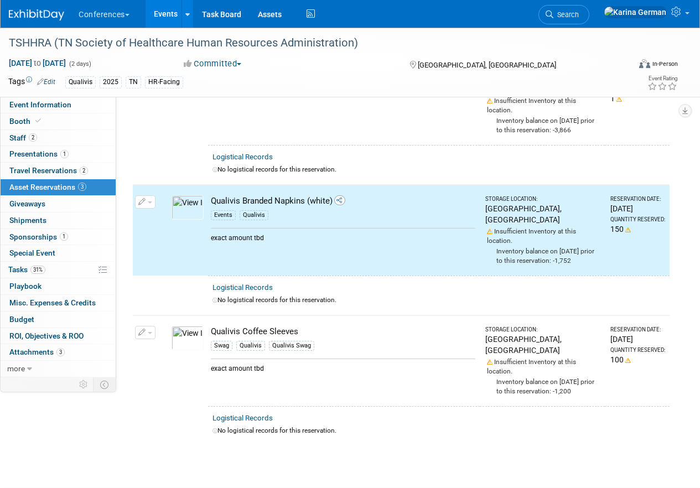
click at [147, 316] on td "Change Reservation Manage Logistical Records" at bounding box center [145, 361] width 25 height 91
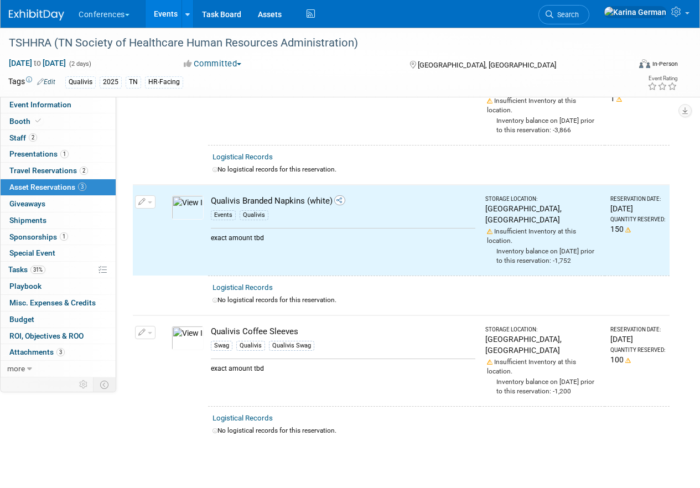
click at [146, 326] on button "button" at bounding box center [145, 332] width 20 height 13
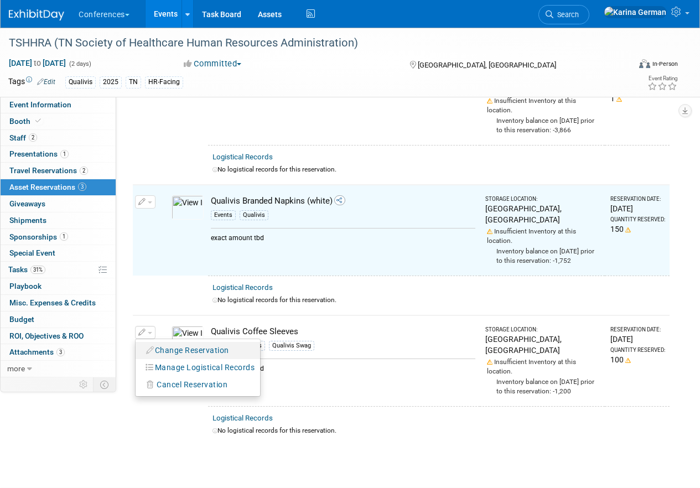
click at [184, 343] on button "Change Reservation" at bounding box center [188, 350] width 94 height 15
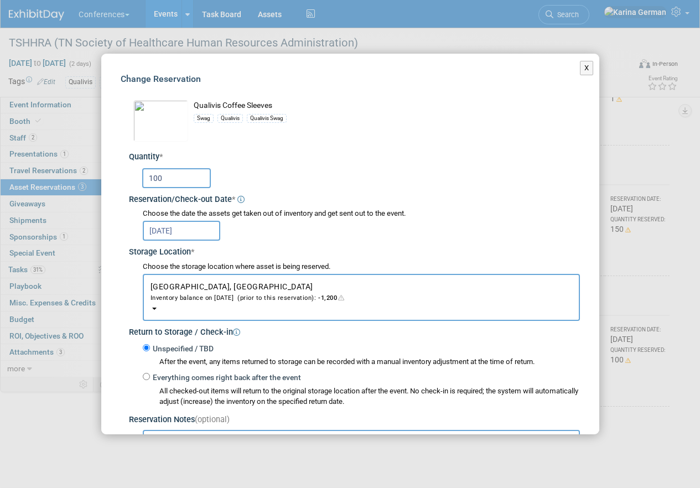
click at [159, 176] on input "100" at bounding box center [176, 178] width 69 height 20
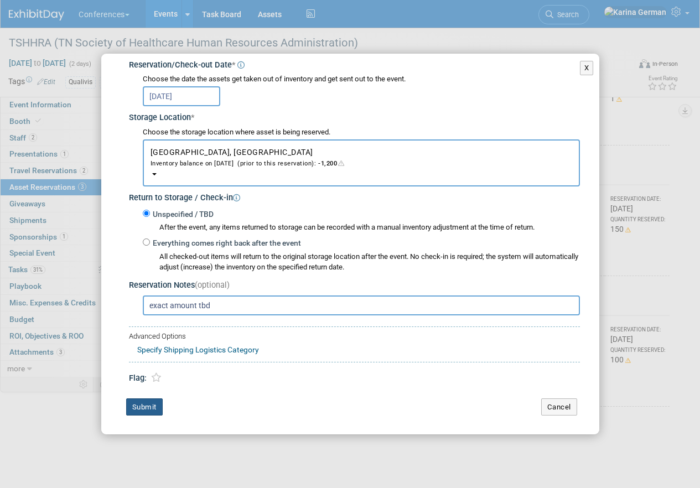
type input "150"
drag, startPoint x: 145, startPoint y: 412, endPoint x: 324, endPoint y: 342, distance: 192.7
click at [145, 412] on button "Submit" at bounding box center [144, 408] width 37 height 18
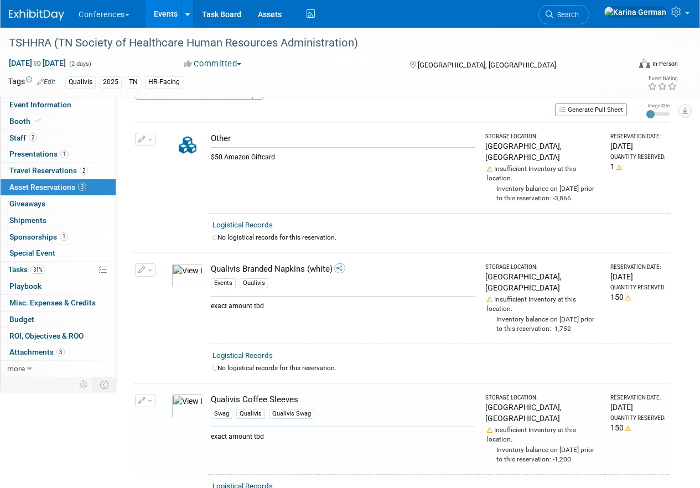
scroll to position [0, 0]
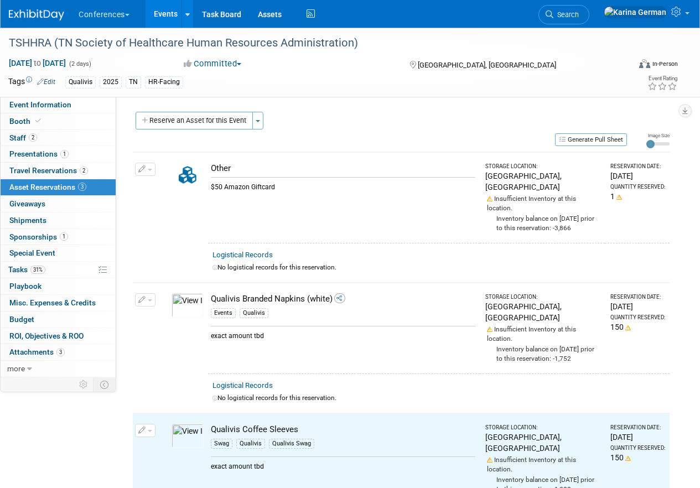
click at [148, 164] on button "button" at bounding box center [145, 169] width 20 height 13
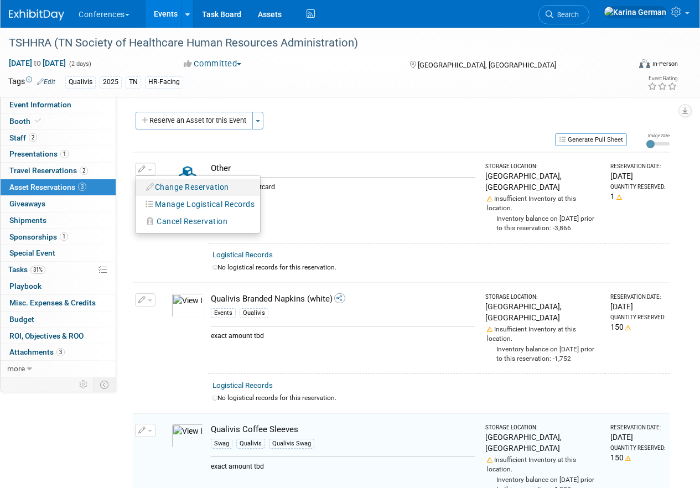
click at [185, 189] on button "Change Reservation" at bounding box center [188, 187] width 94 height 15
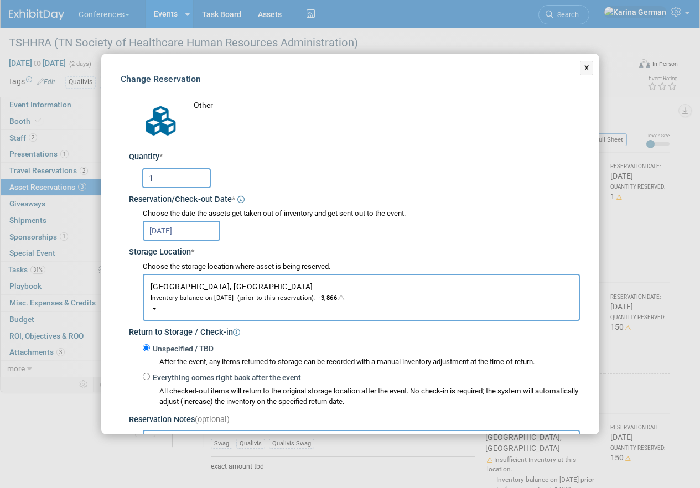
scroll to position [135, 0]
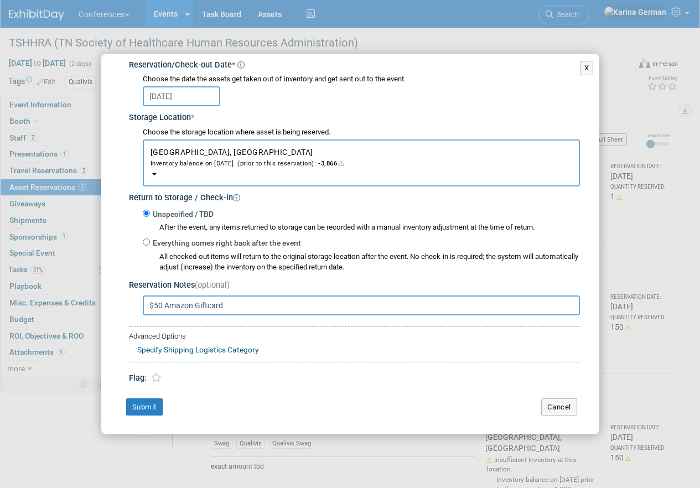
click at [159, 308] on input "$50 Amazon Giftcard" at bounding box center [361, 306] width 437 height 20
type input "$100 Amazon Giftcard"
click at [156, 407] on button "Submit" at bounding box center [144, 408] width 37 height 18
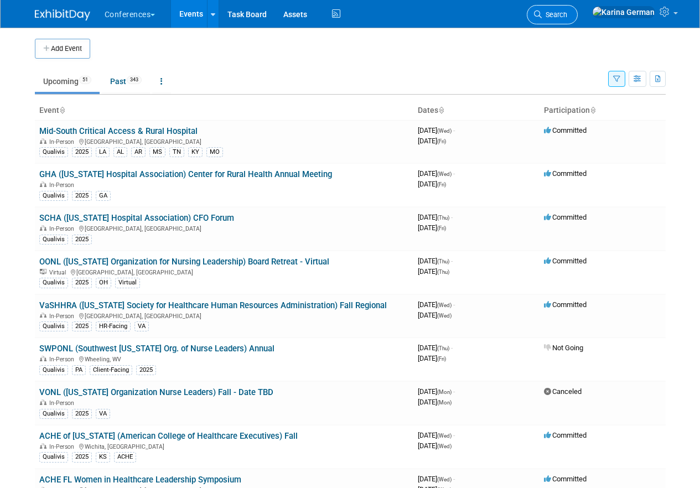
click at [578, 14] on link "Search" at bounding box center [552, 14] width 51 height 19
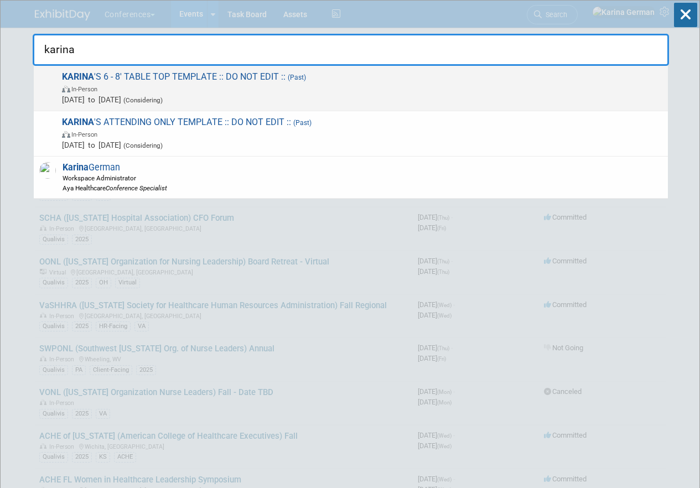
type input "karina"
click at [158, 83] on span "In-Person" at bounding box center [362, 88] width 601 height 11
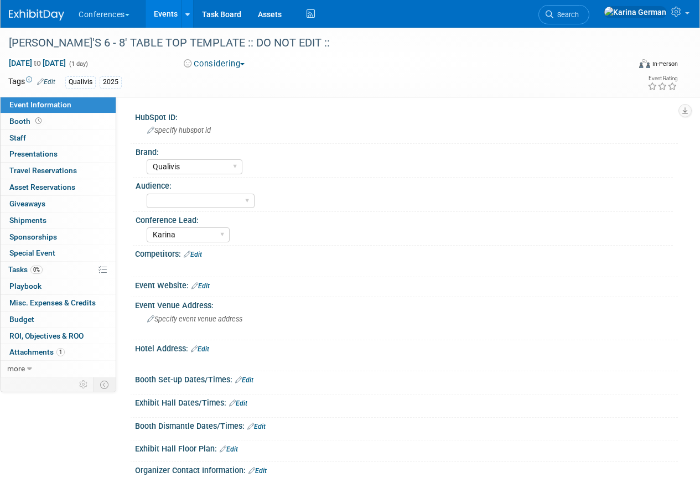
select select "Qualivis"
select select "Karina"
click at [41, 367] on link "more" at bounding box center [58, 369] width 115 height 16
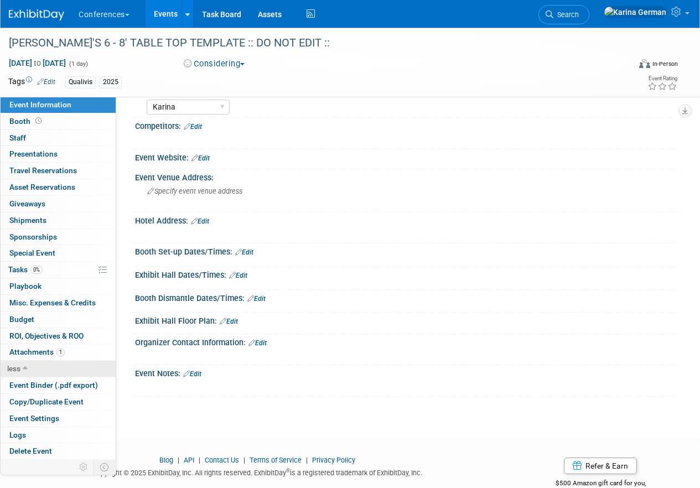
scroll to position [135, 0]
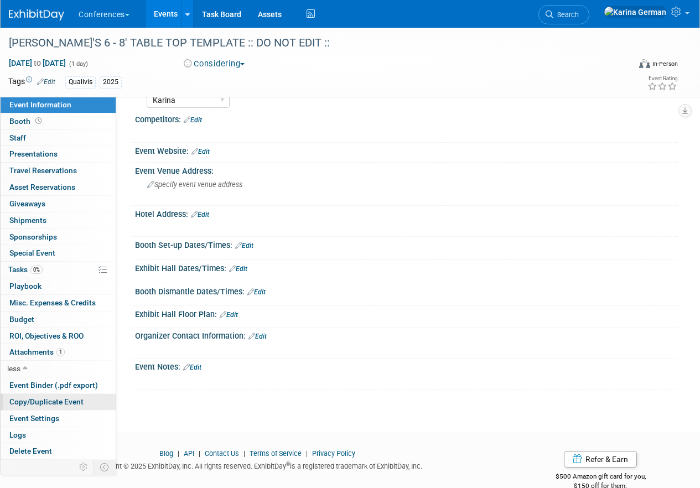
click at [60, 400] on span "Copy/Duplicate Event" at bounding box center [46, 402] width 74 height 9
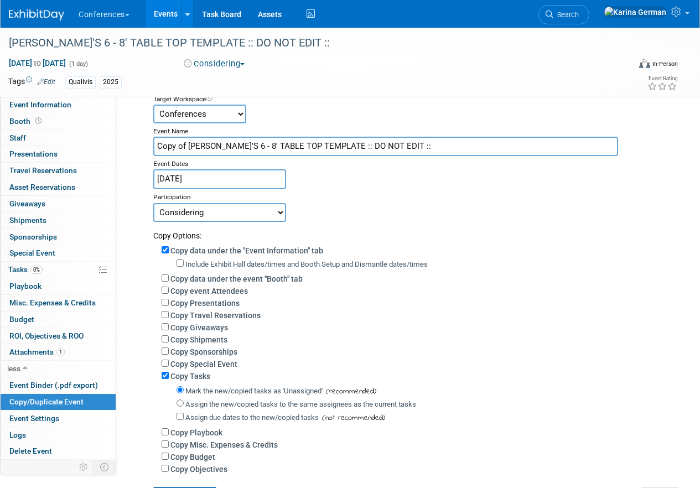
scroll to position [54, 0]
click at [313, 147] on input "Copy of [PERSON_NAME]'S 6 - 8' TABLE TOP TEMPLATE :: DO NOT EDIT ::" at bounding box center [385, 145] width 465 height 19
paste input "AHS (Association of Healthcare Solutions)"
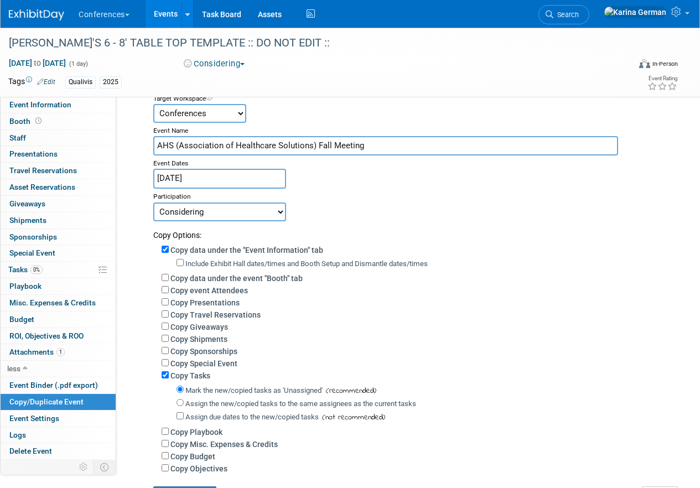
type input "AHS (Association of Healthcare Solutions) Fall Meeting"
click at [211, 189] on div "Participation" at bounding box center [411, 195] width 517 height 13
click at [207, 172] on input "[DATE]" at bounding box center [219, 178] width 133 height 19
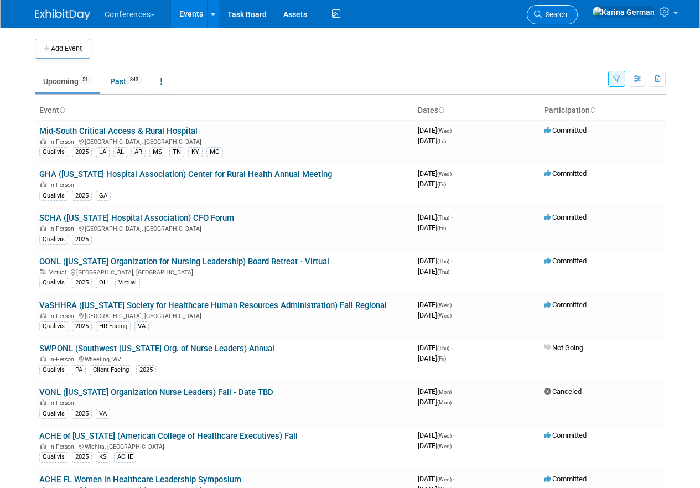
click at [578, 8] on link "Search" at bounding box center [552, 14] width 51 height 19
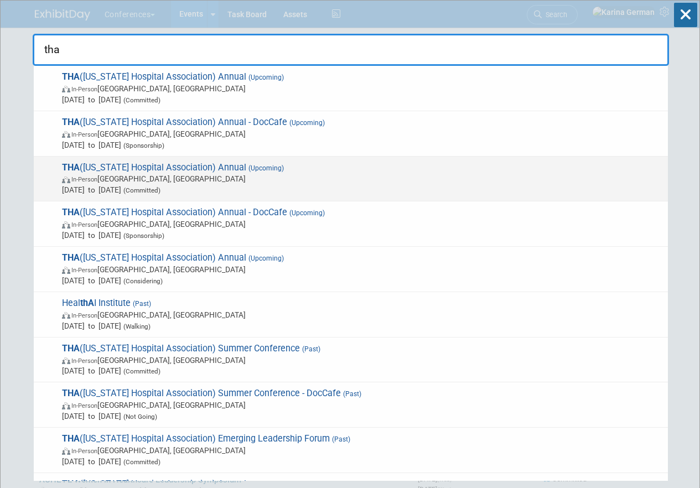
type input "tha"
click at [189, 178] on span "In-Person [GEOGRAPHIC_DATA], [GEOGRAPHIC_DATA]" at bounding box center [362, 178] width 601 height 11
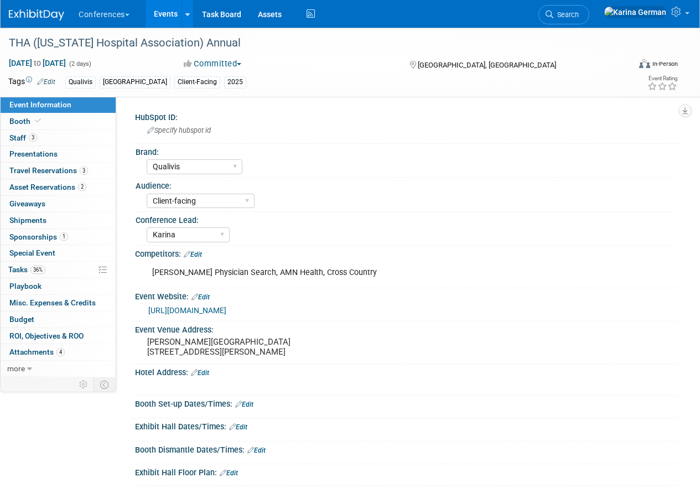
select select "Qualivis"
select select "Client-facing"
select select "Karina"
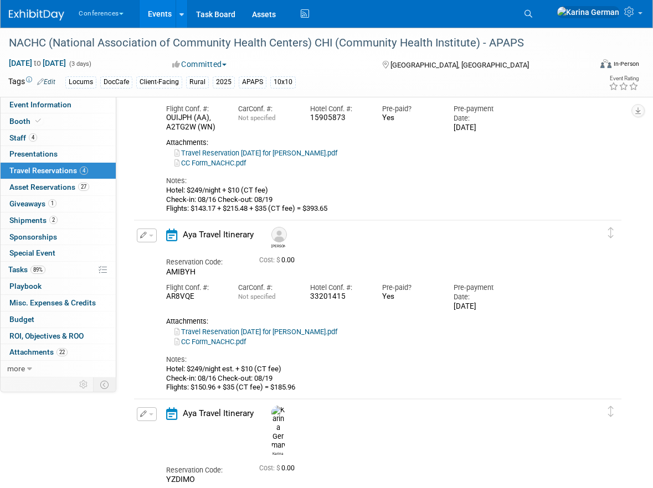
scroll to position [317, 0]
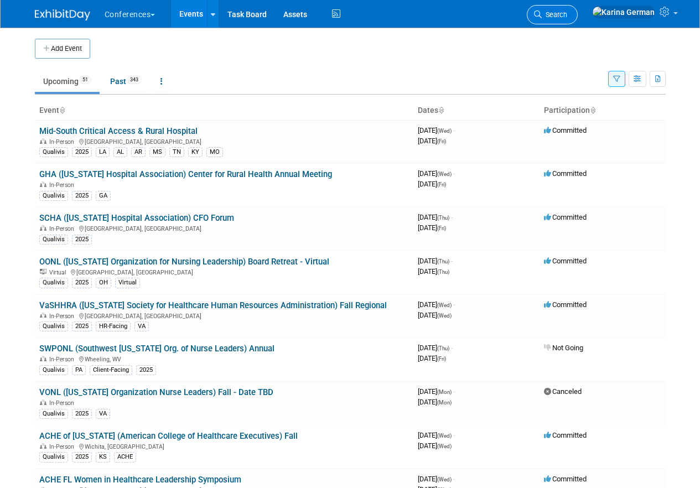
click at [578, 7] on link "Search" at bounding box center [552, 14] width 51 height 19
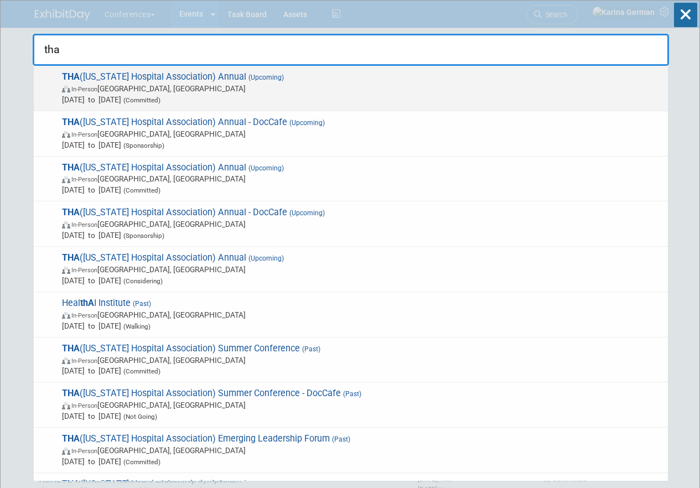
type input "tha"
click at [280, 99] on span "Sep 18, 2025 to Sep 19, 2025 (Committed)" at bounding box center [362, 99] width 601 height 11
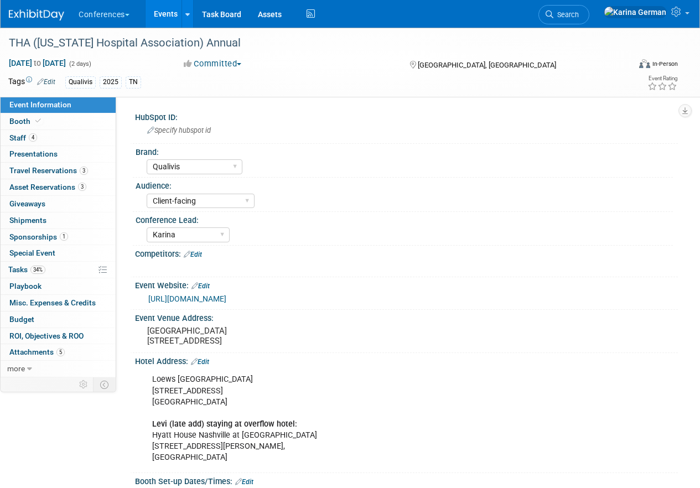
select select "Qualivis"
select select "Client-facing"
select select "Karina"
click at [70, 137] on link "4 Staff 4" at bounding box center [58, 138] width 115 height 16
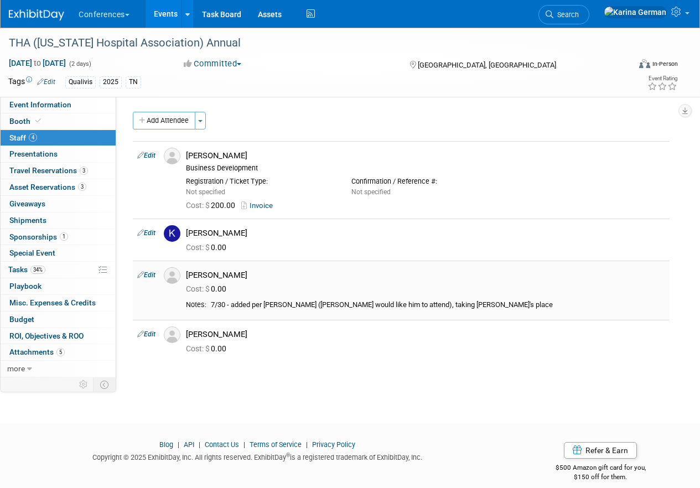
click at [298, 303] on div "7/30 - added per [PERSON_NAME] ([PERSON_NAME] would like him to attend), taking…" at bounding box center [438, 305] width 455 height 9
click at [298, 362] on div "Add Attendee Toggle Dropdown Quick -Tag Attendees Apply X (me) select all" at bounding box center [401, 242] width 537 height 261
